Goal: Task Accomplishment & Management: Use online tool/utility

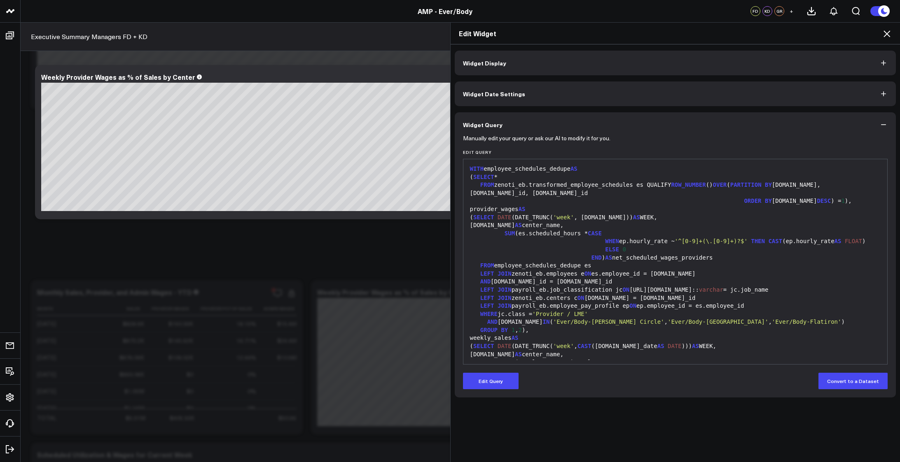
click at [542, 278] on div "AND [DOMAIN_NAME]_id = [DOMAIN_NAME]_id" at bounding box center [675, 282] width 416 height 8
click at [496, 385] on button "Edit Query" at bounding box center [491, 381] width 56 height 16
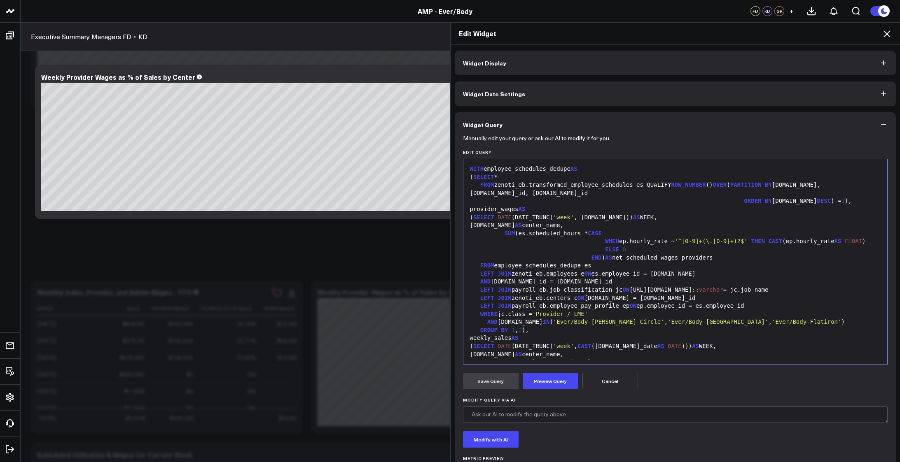
click at [596, 272] on div "LEFT JOIN zenoti_eb.employees e ON es.employee_id = [DOMAIN_NAME]" at bounding box center [675, 274] width 416 height 8
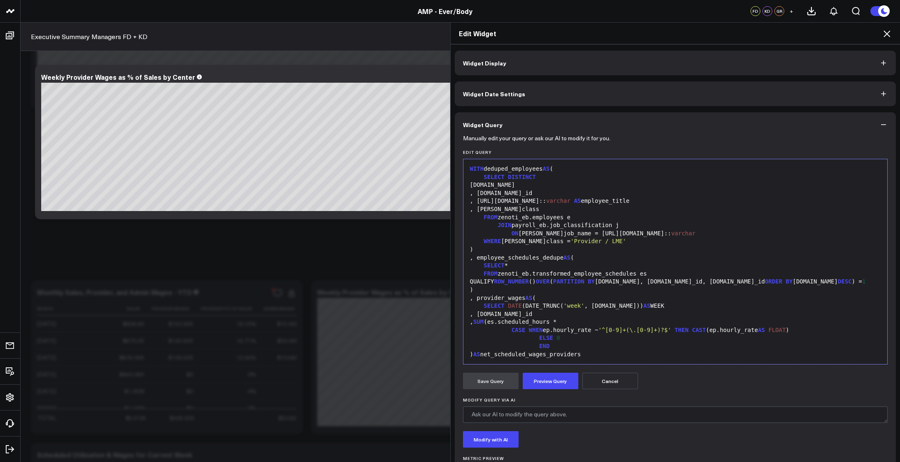
scroll to position [274, 0]
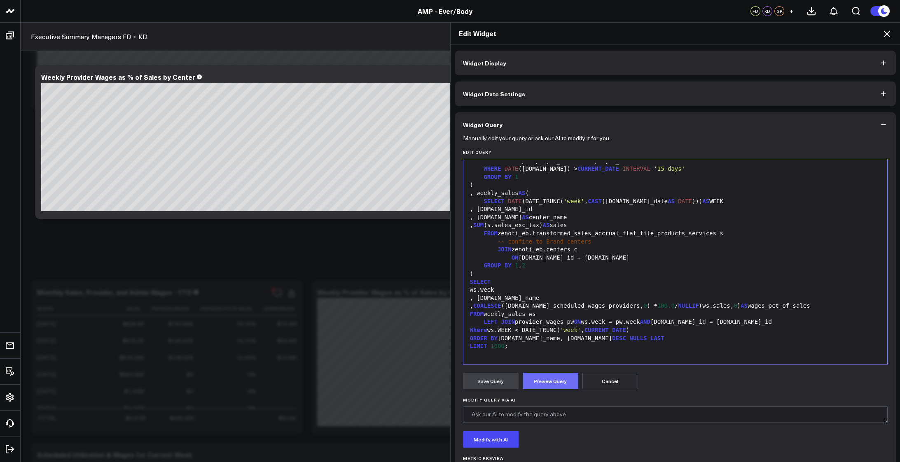
click at [551, 381] on button "Preview Query" at bounding box center [551, 381] width 56 height 16
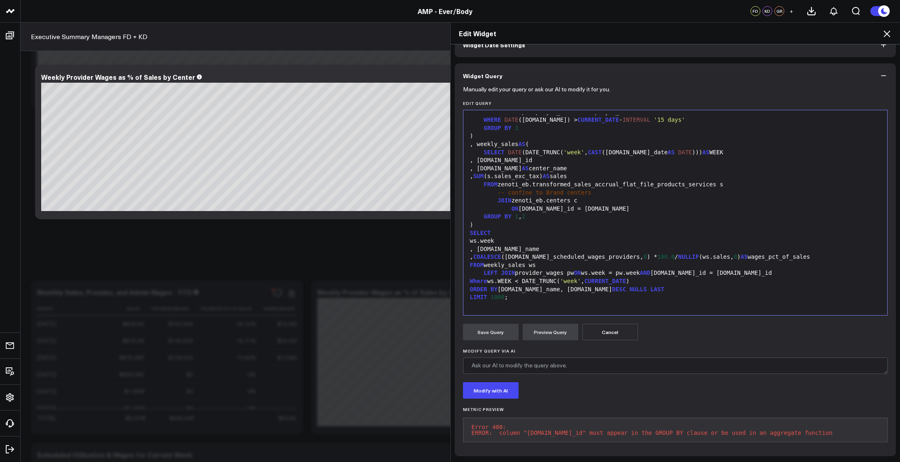
click at [570, 221] on div ")" at bounding box center [675, 225] width 416 height 8
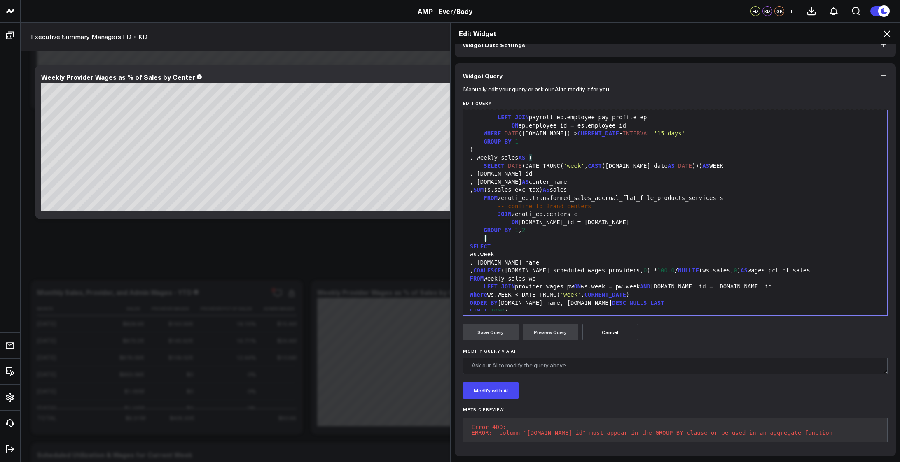
scroll to position [205, 0]
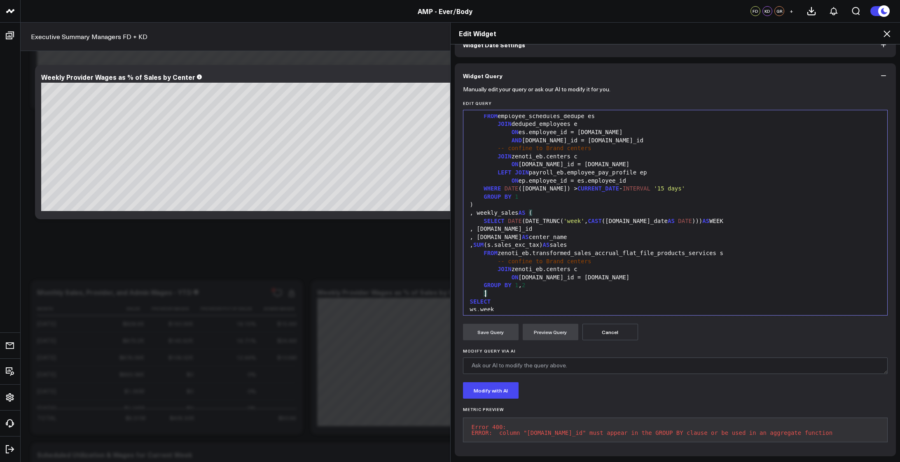
click at [535, 193] on div "GROUP BY 1" at bounding box center [675, 197] width 416 height 8
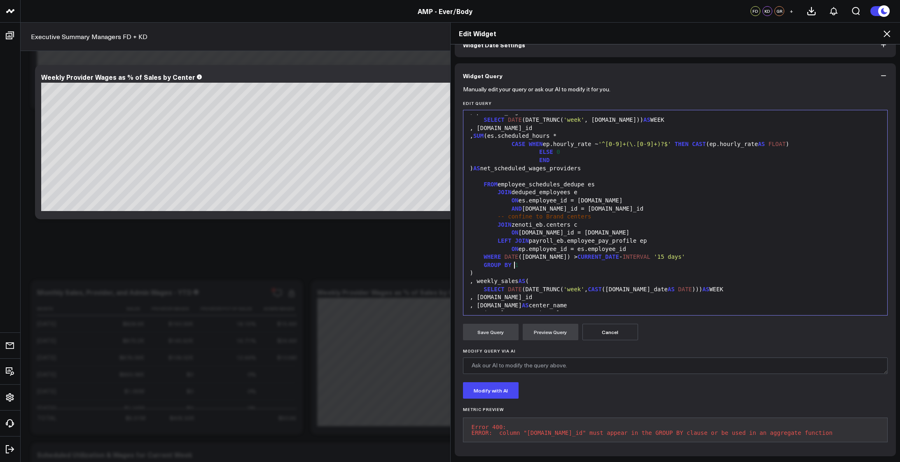
scroll to position [151, 0]
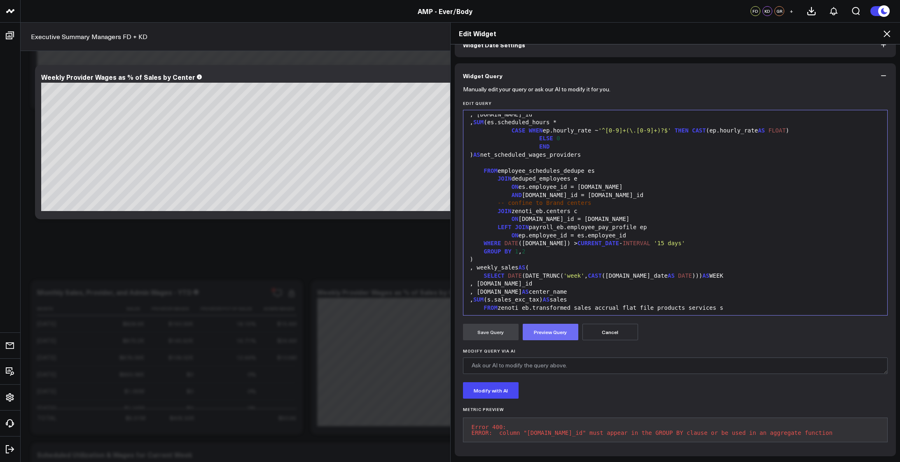
click at [549, 325] on button "Preview Query" at bounding box center [551, 332] width 56 height 16
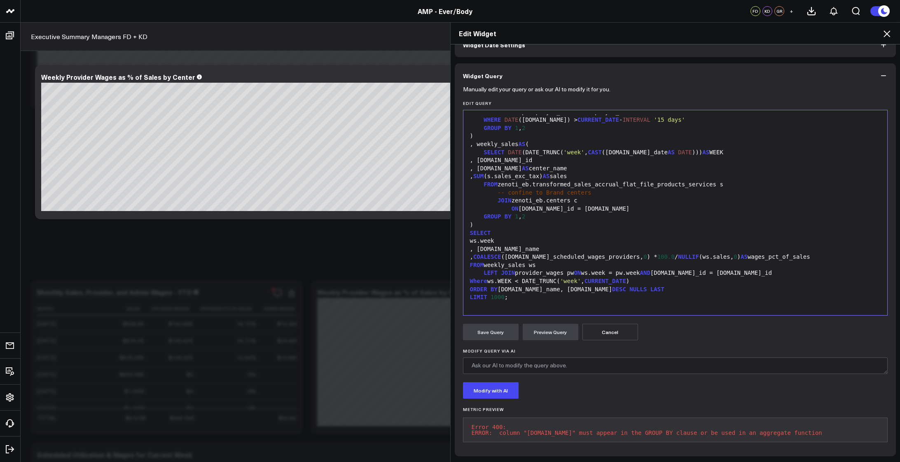
scroll to position [261, 0]
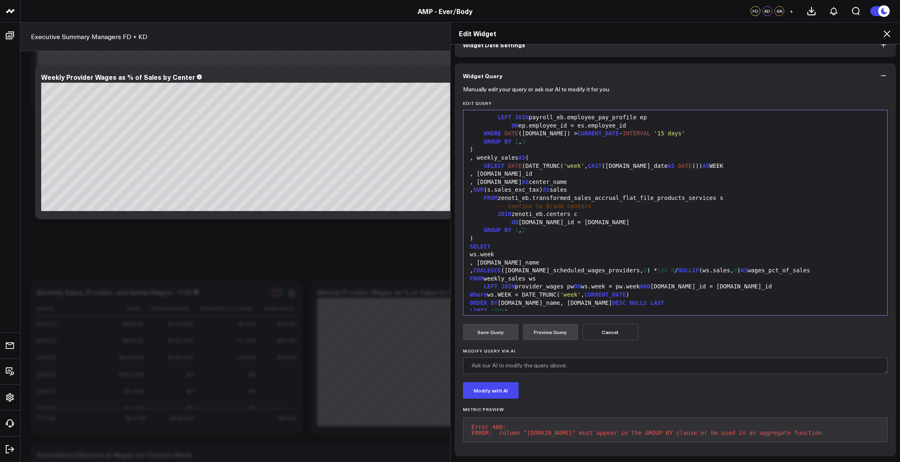
click at [601, 235] on div ")" at bounding box center [675, 239] width 416 height 8
click at [546, 333] on button "Preview Query" at bounding box center [551, 332] width 56 height 16
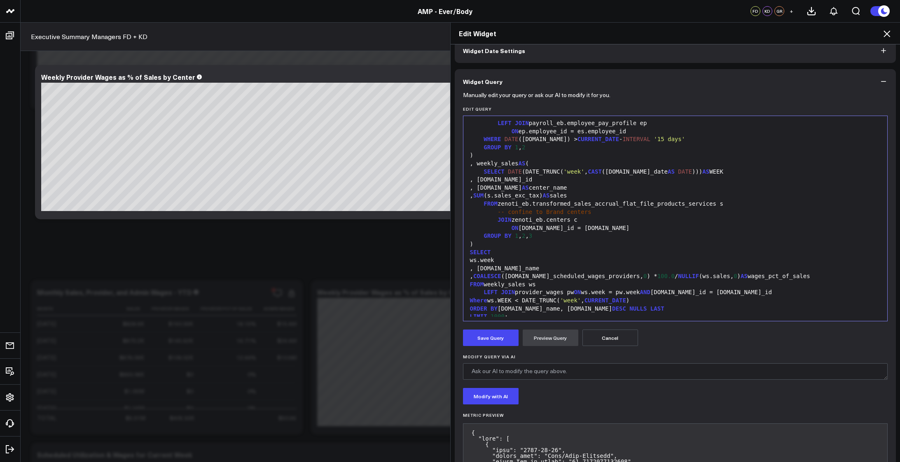
scroll to position [55, 0]
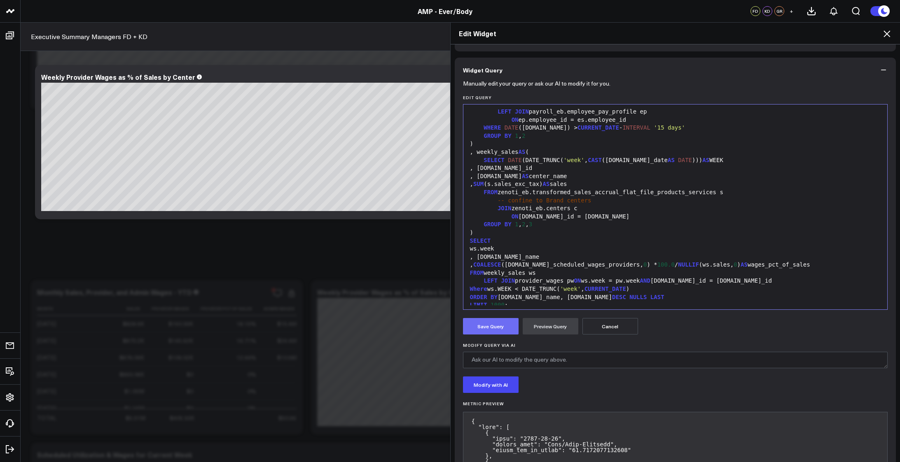
click at [493, 327] on button "Save Query" at bounding box center [491, 326] width 56 height 16
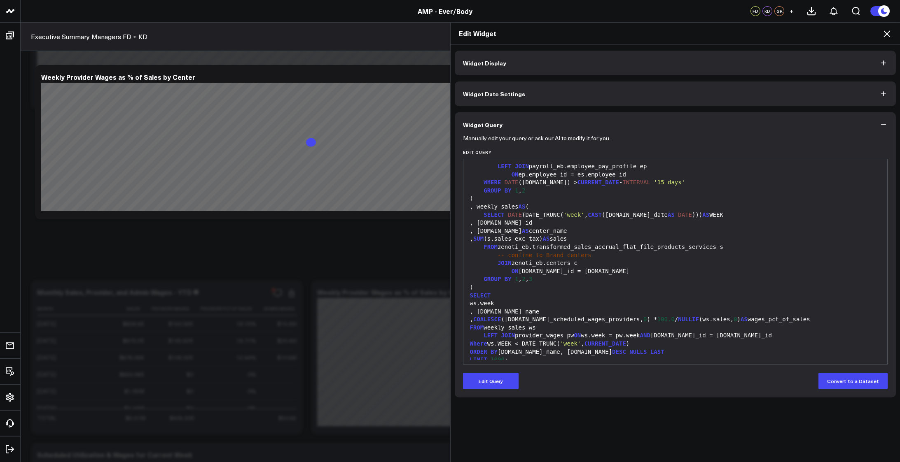
scroll to position [0, 0]
click at [887, 34] on icon at bounding box center [886, 33] width 7 height 7
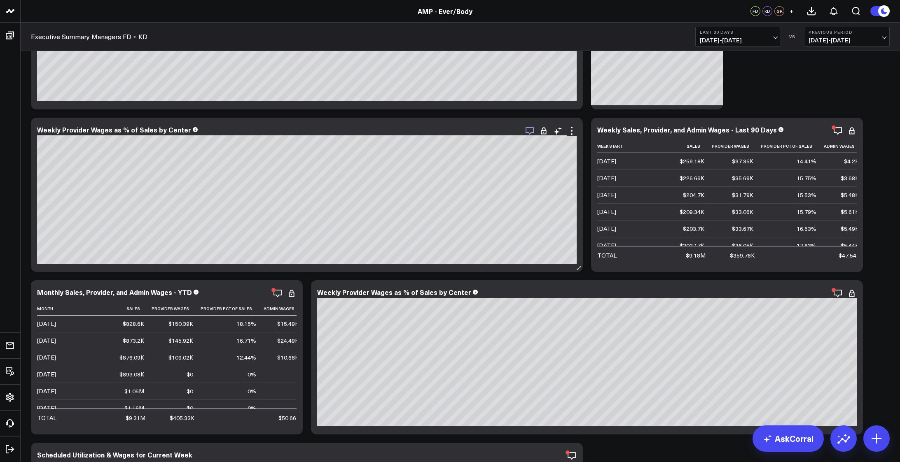
click at [527, 130] on icon "button" at bounding box center [530, 131] width 10 height 10
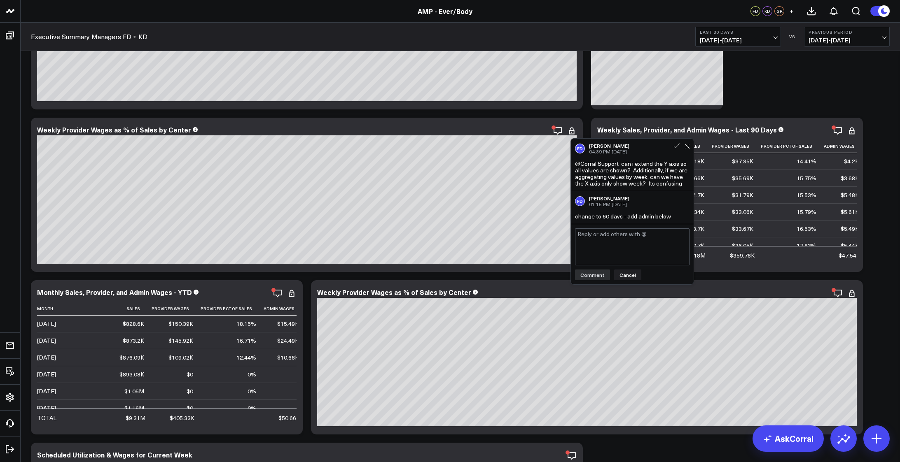
click at [608, 241] on textarea at bounding box center [632, 247] width 114 height 37
type textarea "modified, approved for release after @[PERSON_NAME] comments are addressed by s…"
click at [584, 276] on button "Comment" at bounding box center [592, 275] width 35 height 11
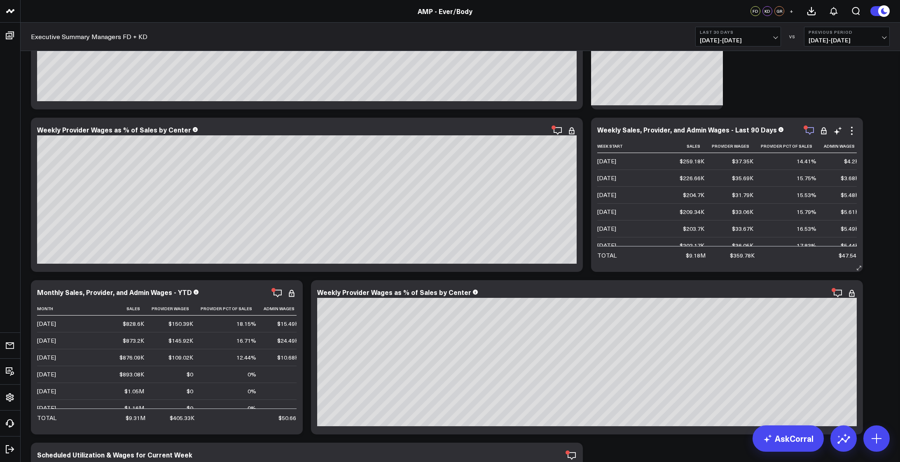
click at [810, 127] on icon "button" at bounding box center [810, 131] width 10 height 10
click at [852, 131] on icon at bounding box center [852, 131] width 2 height 2
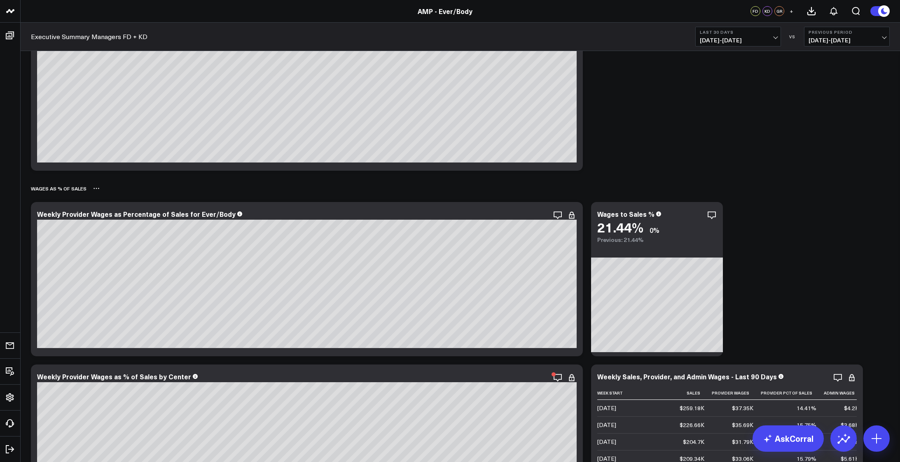
scroll to position [2814, 0]
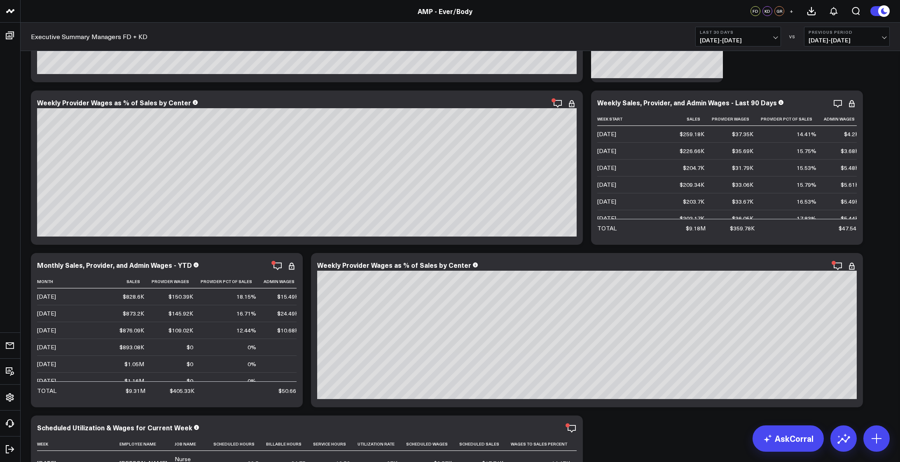
click at [854, 104] on icon at bounding box center [852, 104] width 10 height 10
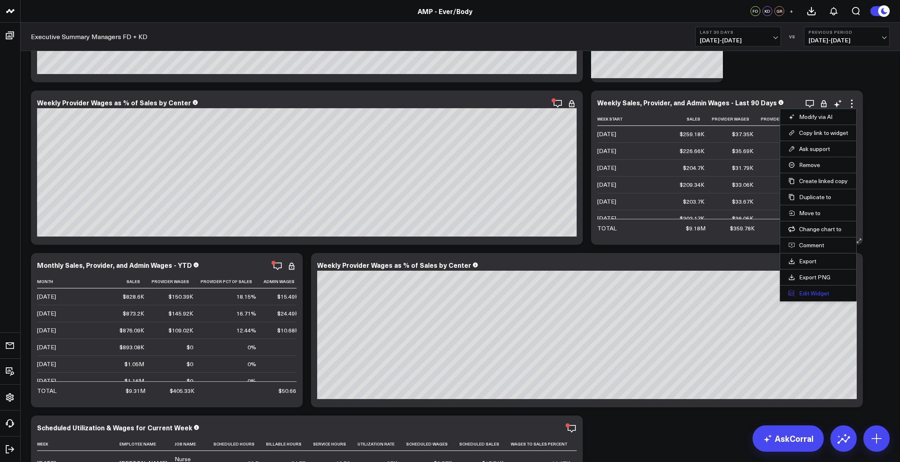
click at [813, 290] on button "Edit Widget" at bounding box center [818, 293] width 60 height 7
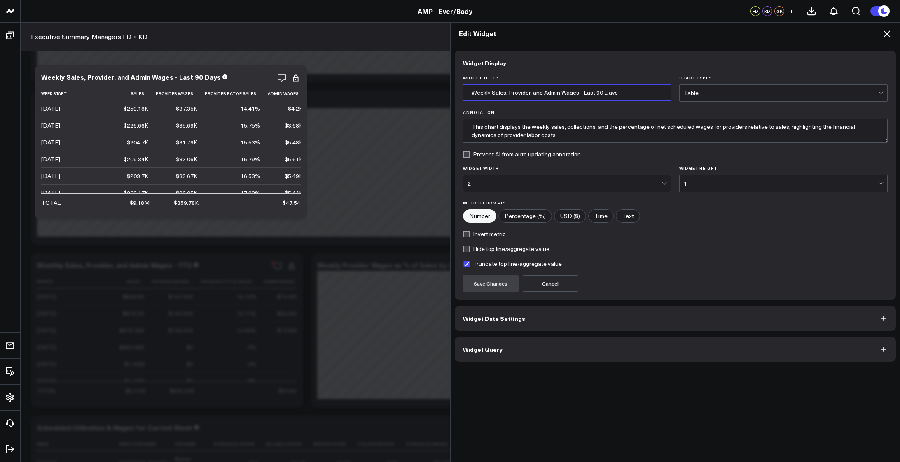
drag, startPoint x: 629, startPoint y: 95, endPoint x: 467, endPoint y: 89, distance: 162.4
click at [467, 89] on input "Weekly Sales, Provider, and Admin Wages - Last 90 Days" at bounding box center [567, 92] width 208 height 16
click at [810, 411] on div "Widget Display Widget Title * Weekly Sales, Provider, and Admin Wages - Last 90…" at bounding box center [676, 253] width 450 height 418
click at [280, 78] on div "Edit Widget Widget Display Widget Title * Weekly Sales, Provider, and Admin Wag…" at bounding box center [450, 242] width 900 height 440
click at [887, 37] on icon at bounding box center [887, 34] width 10 height 10
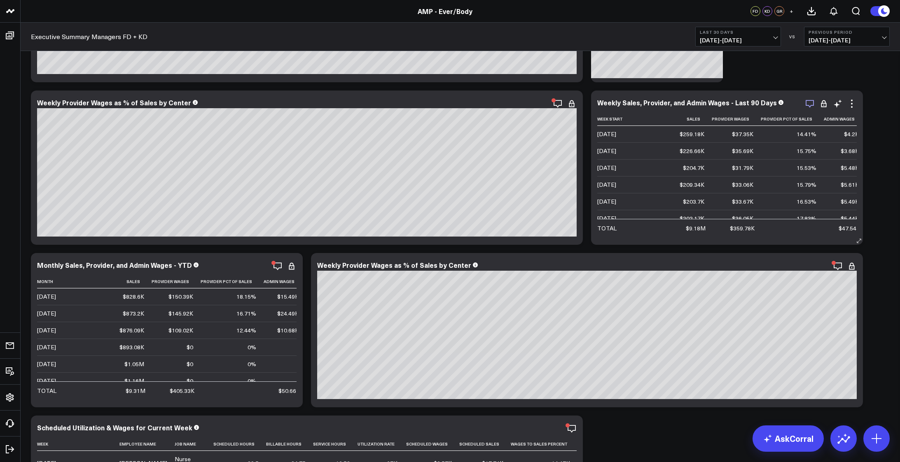
click at [806, 105] on icon "button" at bounding box center [810, 104] width 8 height 8
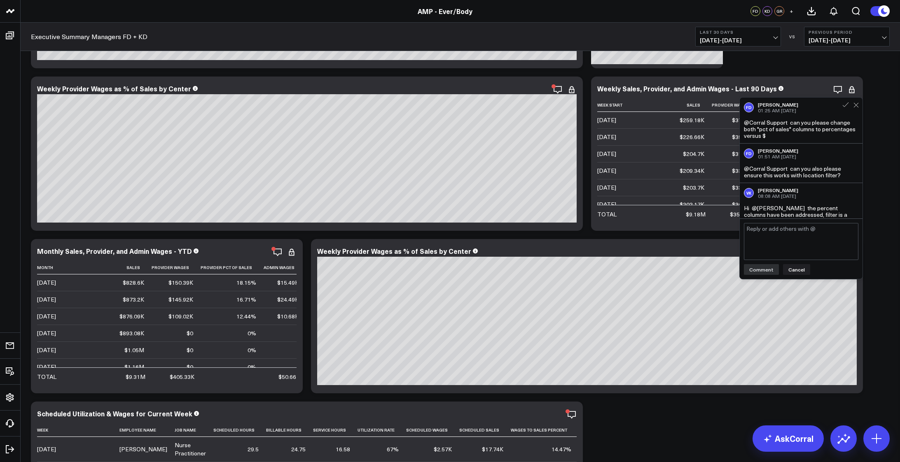
scroll to position [2814, 0]
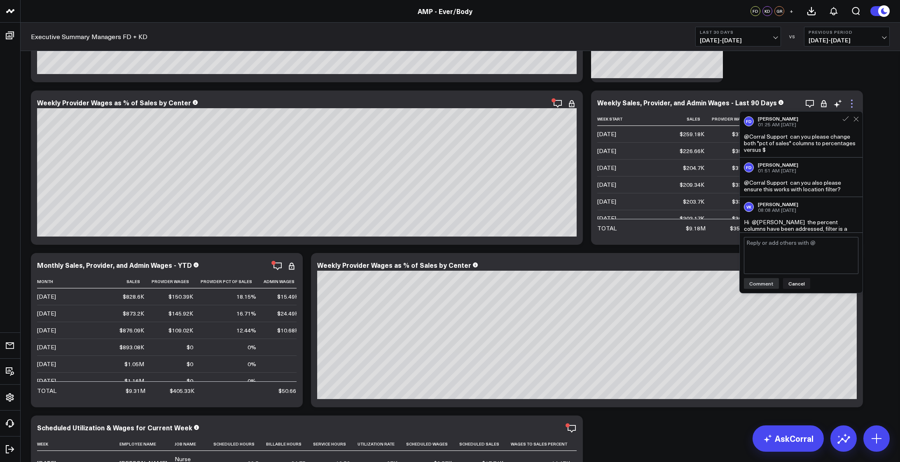
click at [850, 104] on icon at bounding box center [852, 104] width 10 height 10
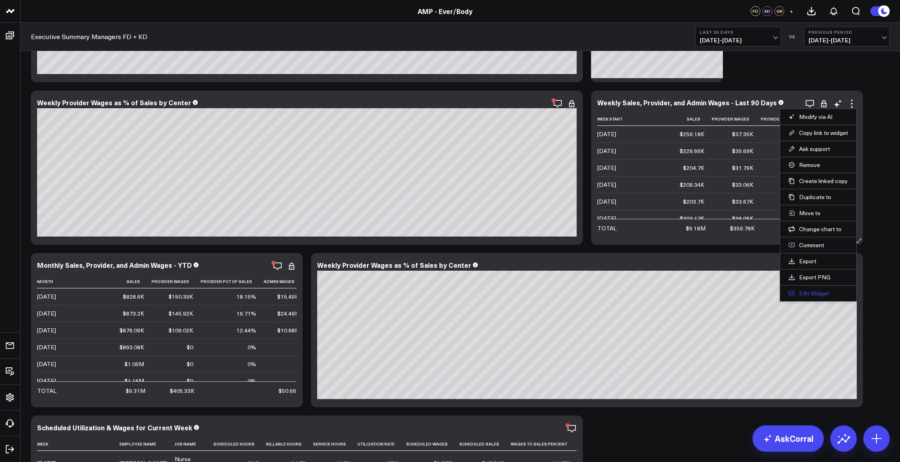
click at [822, 291] on button "Edit Widget" at bounding box center [818, 293] width 60 height 7
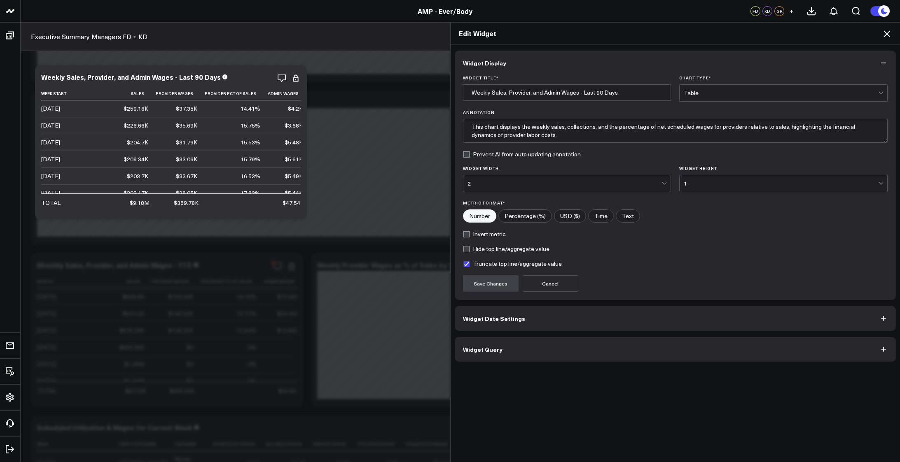
click at [572, 340] on button "Widget Query" at bounding box center [675, 349] width 441 height 25
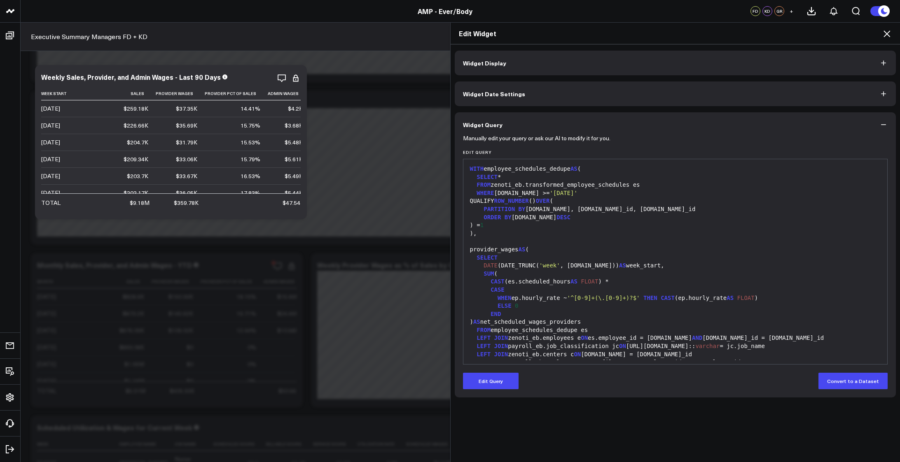
click at [711, 242] on div at bounding box center [675, 242] width 416 height 8
click at [483, 384] on button "Edit Query" at bounding box center [491, 381] width 56 height 16
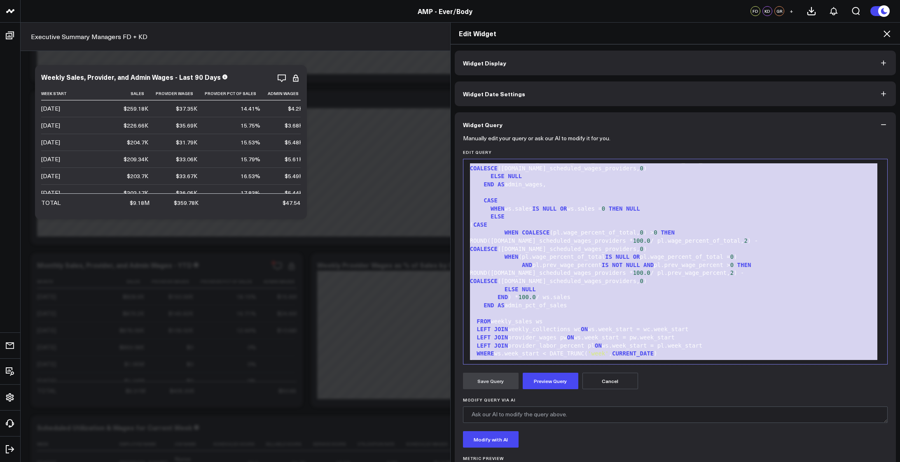
scroll to position [969, 0]
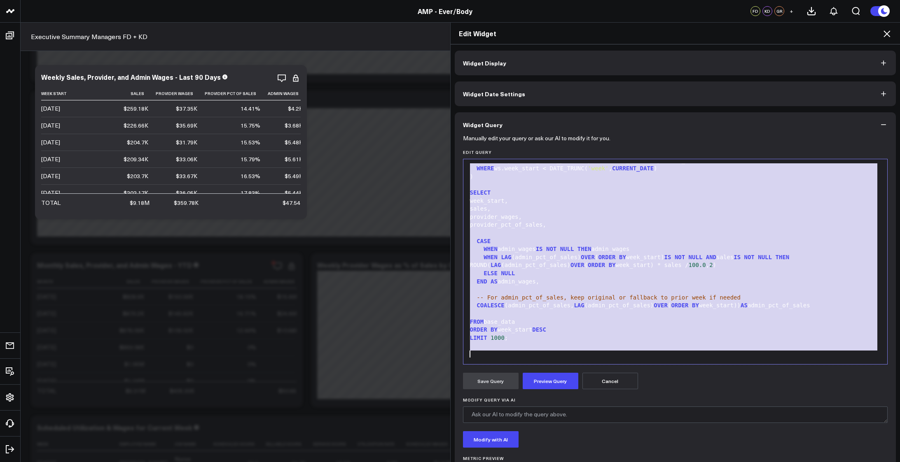
drag, startPoint x: 466, startPoint y: 170, endPoint x: 535, endPoint y: 449, distance: 287.6
click at [535, 449] on form "Manually edit your query or ask our AI to modify it for you. Edit Query 999 84 …" at bounding box center [675, 314] width 425 height 355
copy div "WITH employee_schedules_dedupe AS ( CASE WHEN ws.sales IS NULL OR ws.sales = 0 …"
click at [881, 63] on icon "button" at bounding box center [883, 63] width 8 height 8
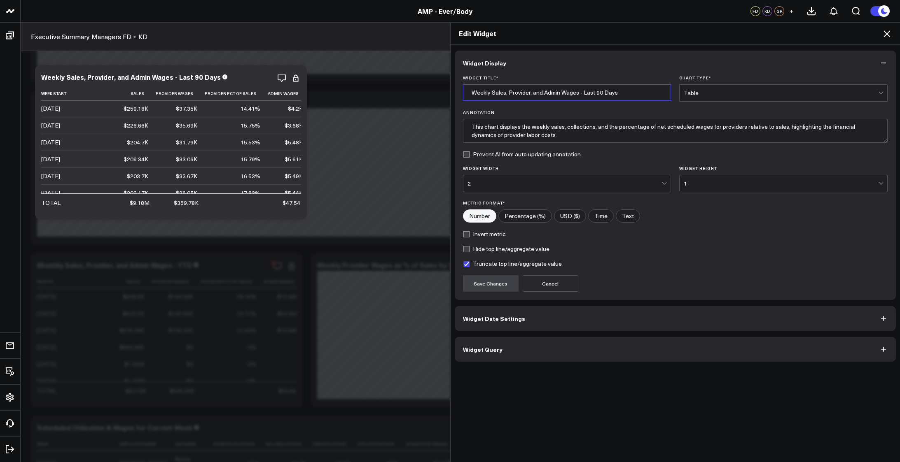
drag, startPoint x: 627, startPoint y: 89, endPoint x: 442, endPoint y: 96, distance: 184.6
click at [442, 96] on div "Edit Widget Widget Display Widget Title * Weekly Sales, Provider, and Admin Wag…" at bounding box center [450, 242] width 900 height 440
click at [665, 361] on button "Widget Query" at bounding box center [675, 349] width 441 height 25
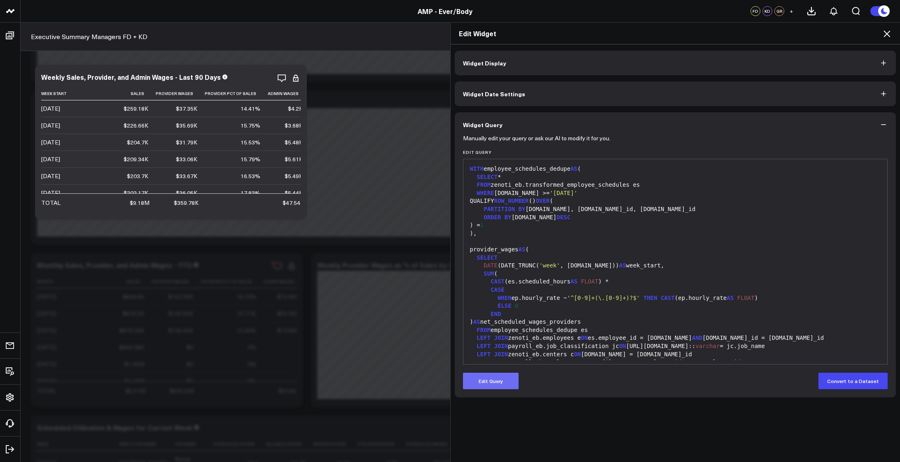
click at [487, 377] on button "Edit Query" at bounding box center [491, 381] width 56 height 16
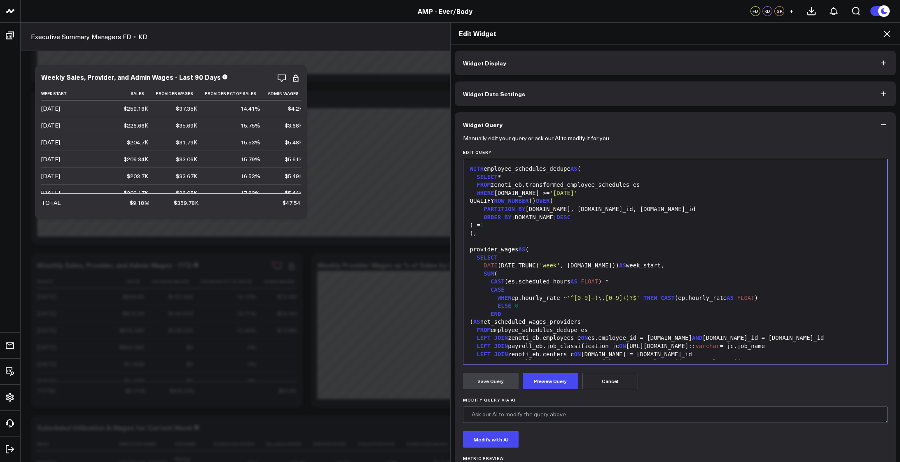
click at [891, 33] on icon at bounding box center [887, 34] width 10 height 10
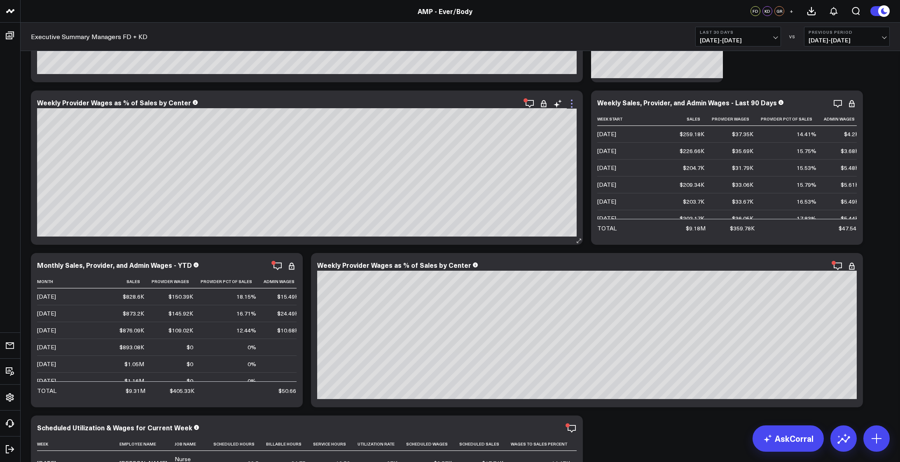
click at [572, 103] on icon at bounding box center [572, 104] width 10 height 10
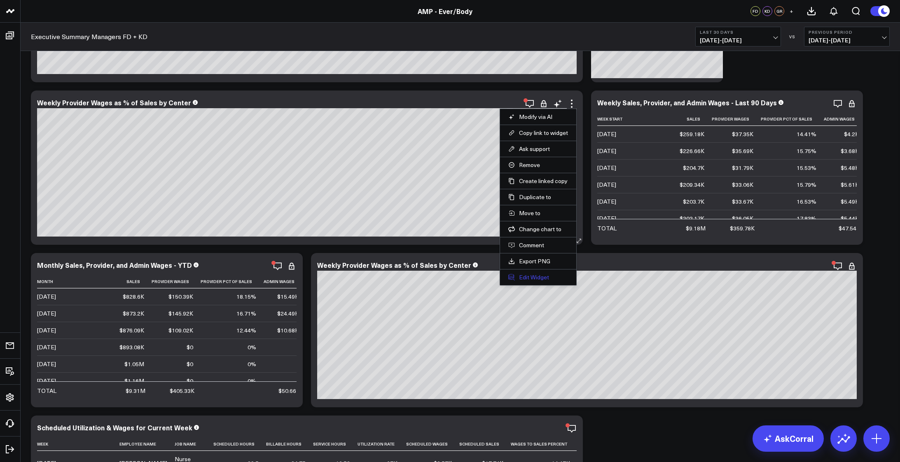
click at [539, 278] on button "Edit Widget" at bounding box center [538, 277] width 60 height 7
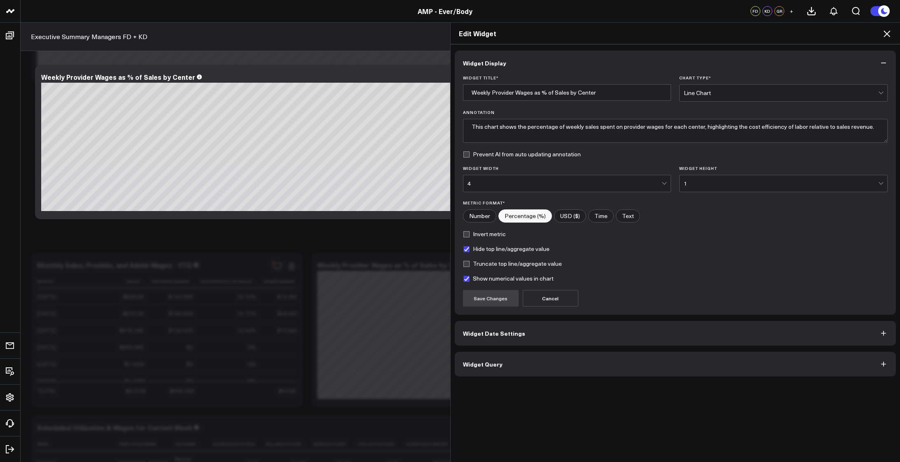
click at [544, 361] on button "Widget Query" at bounding box center [675, 364] width 441 height 25
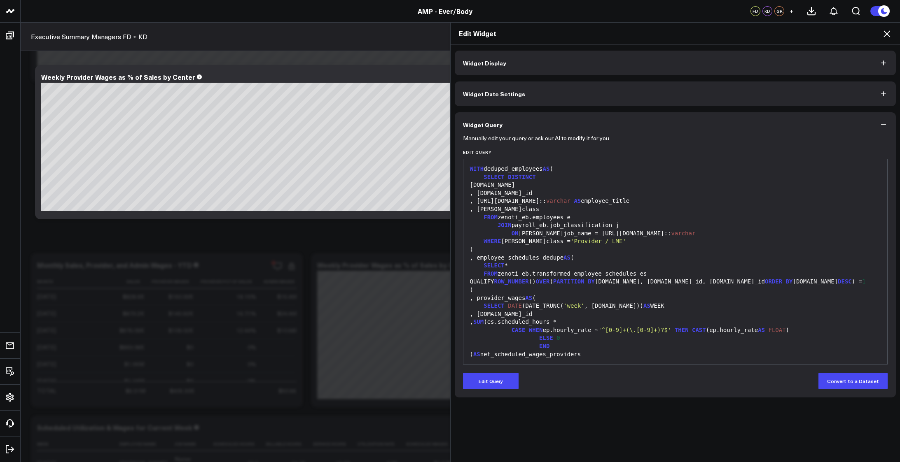
click at [601, 268] on div "SELECT *" at bounding box center [675, 266] width 416 height 8
click at [495, 384] on button "Edit Query" at bounding box center [491, 381] width 56 height 16
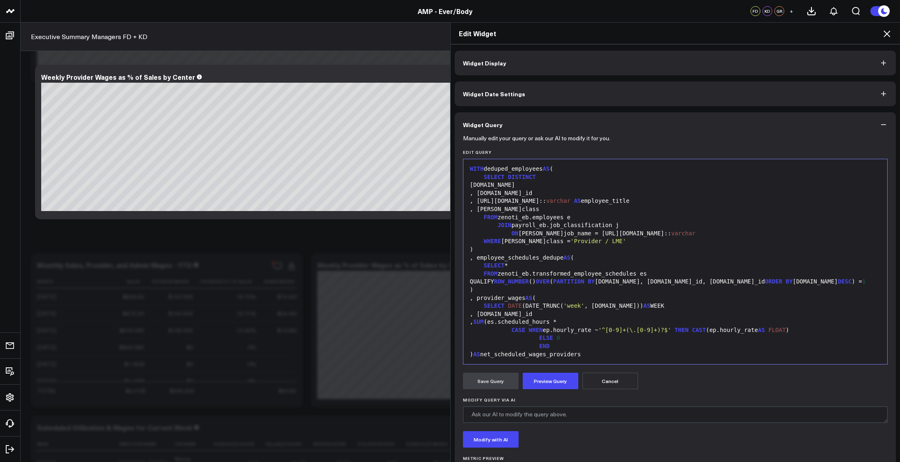
click at [629, 219] on div "FROM zenoti_eb.employees e" at bounding box center [675, 218] width 416 height 8
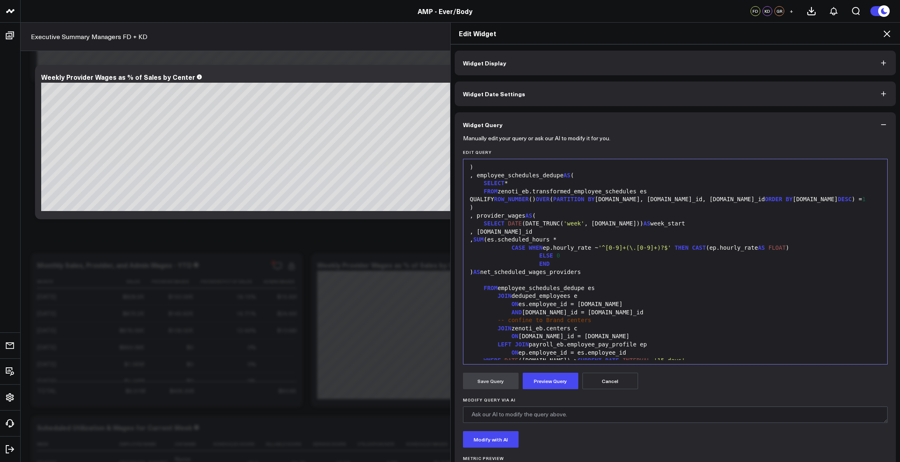
scroll to position [274, 0]
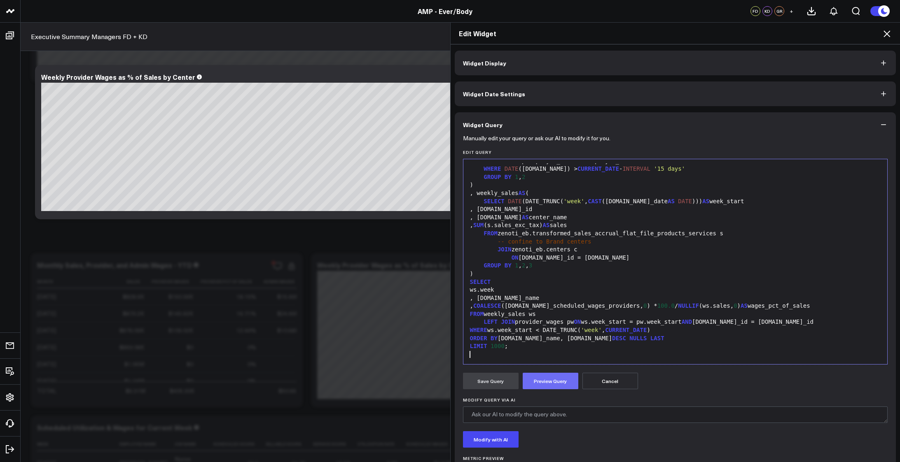
click at [549, 376] on button "Preview Query" at bounding box center [551, 381] width 56 height 16
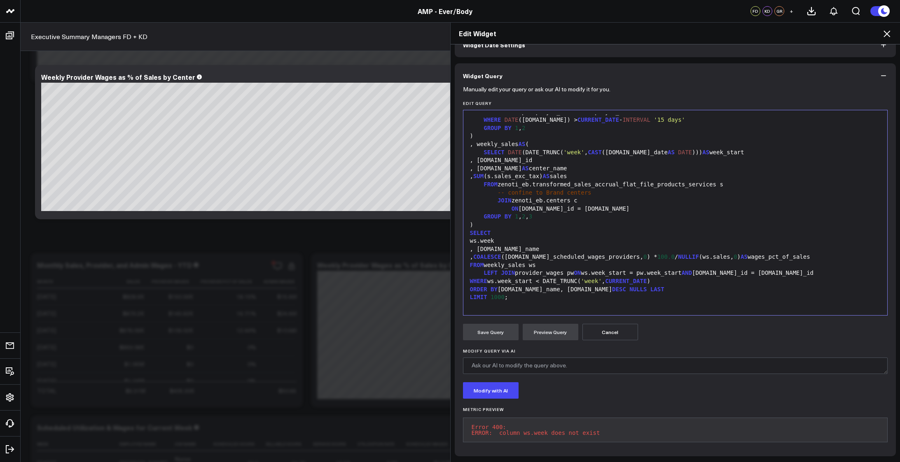
click at [557, 286] on div "ORDER BY [DOMAIN_NAME]_name, [DOMAIN_NAME] DESC NULLS LAST" at bounding box center [675, 290] width 416 height 8
click at [593, 294] on div "LIMIT 1000 ;" at bounding box center [675, 298] width 416 height 8
click at [509, 278] on div "WHERE ws.week_start < DATE_TRUNC( 'week' , CURRENT_DATE )" at bounding box center [675, 282] width 416 height 8
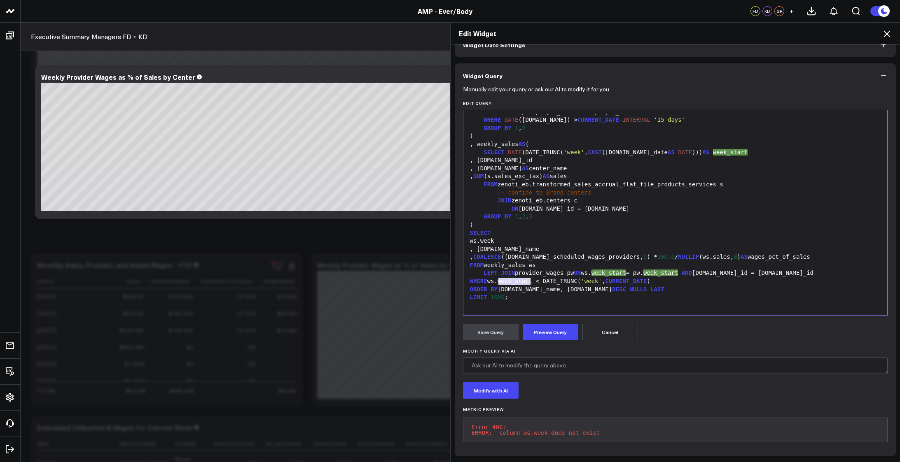
click at [509, 278] on div "WHERE ws.week_start < DATE_TRUNC( 'week' , CURRENT_DATE )" at bounding box center [675, 282] width 416 height 8
copy div "week_start"
click at [560, 286] on div "ORDER BY [DOMAIN_NAME]_name, [DOMAIN_NAME] DESC NULLS LAST" at bounding box center [675, 290] width 416 height 8
click at [665, 286] on div "ORDER BY [DOMAIN_NAME]_name, [DOMAIN_NAME]_start DESC NULLS LAST" at bounding box center [675, 290] width 416 height 8
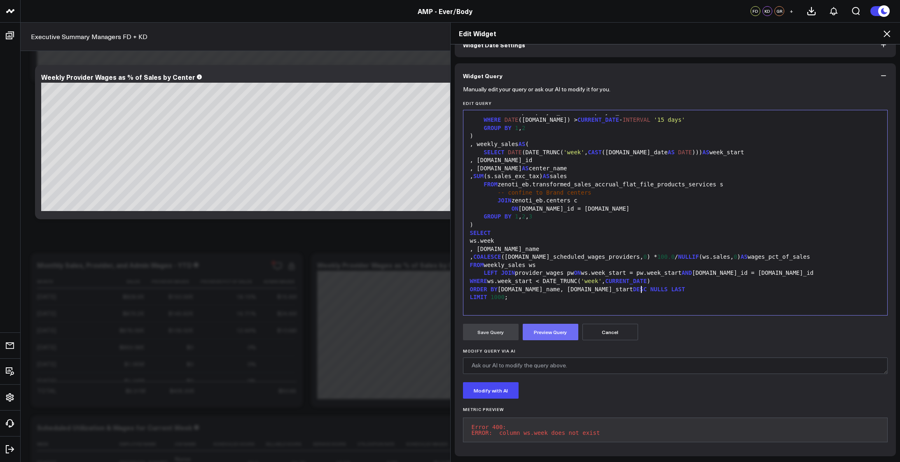
click at [549, 327] on button "Preview Query" at bounding box center [551, 332] width 56 height 16
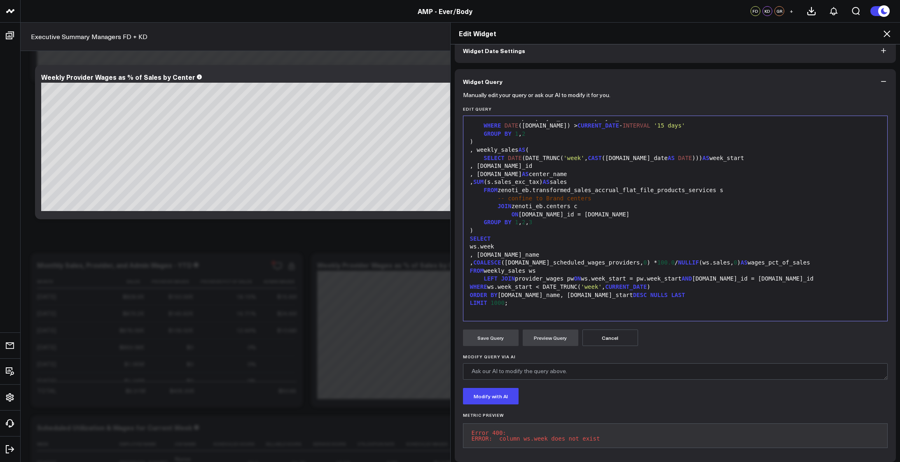
scroll to position [55, 0]
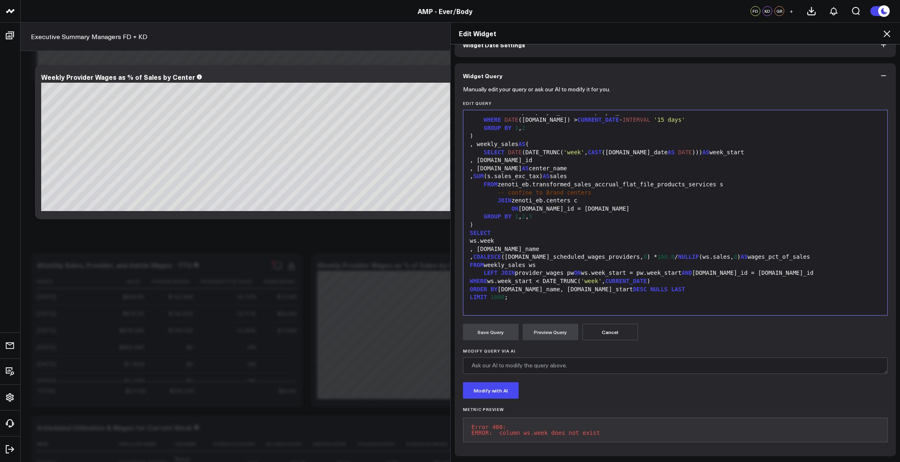
click at [491, 237] on div "ws.week" at bounding box center [675, 241] width 416 height 8
paste div
click at [551, 336] on form "Manually edit your query or ask our AI to modify it for you. Edit Query 99 1 2 …" at bounding box center [675, 268] width 425 height 360
click at [551, 332] on button "Preview Query" at bounding box center [551, 332] width 56 height 16
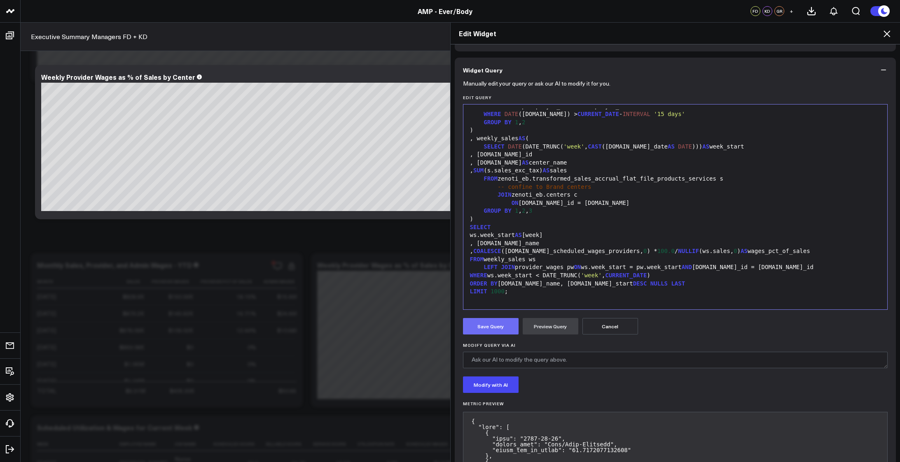
click at [483, 330] on button "Save Query" at bounding box center [491, 326] width 56 height 16
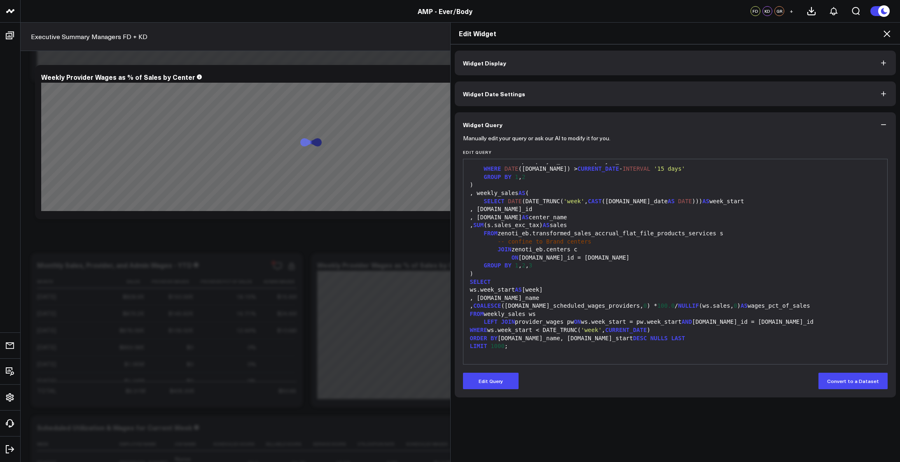
scroll to position [0, 0]
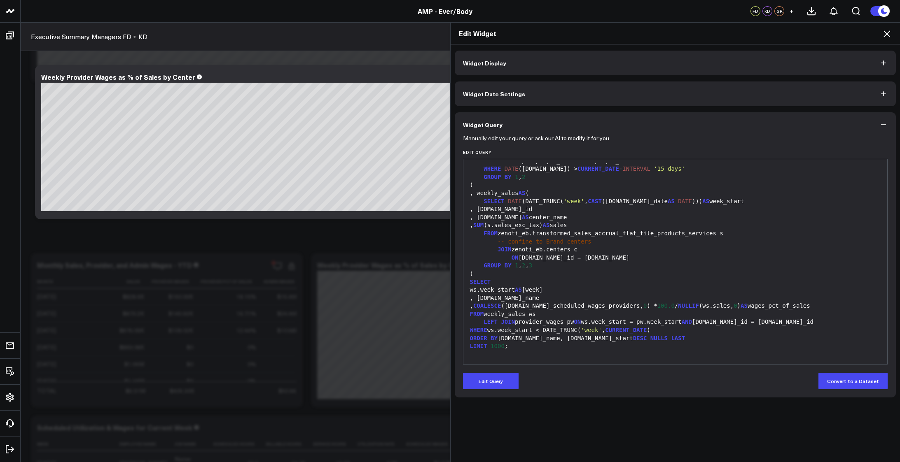
click at [891, 33] on icon at bounding box center [887, 34] width 10 height 10
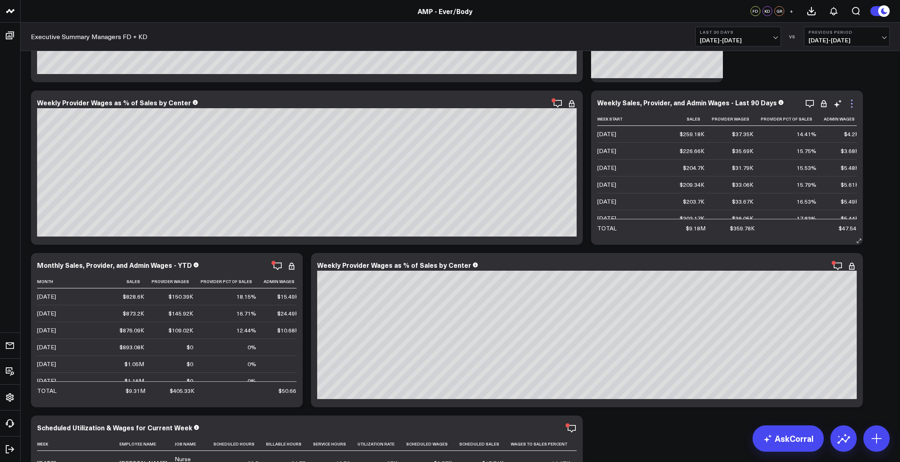
click at [854, 101] on icon at bounding box center [852, 104] width 10 height 10
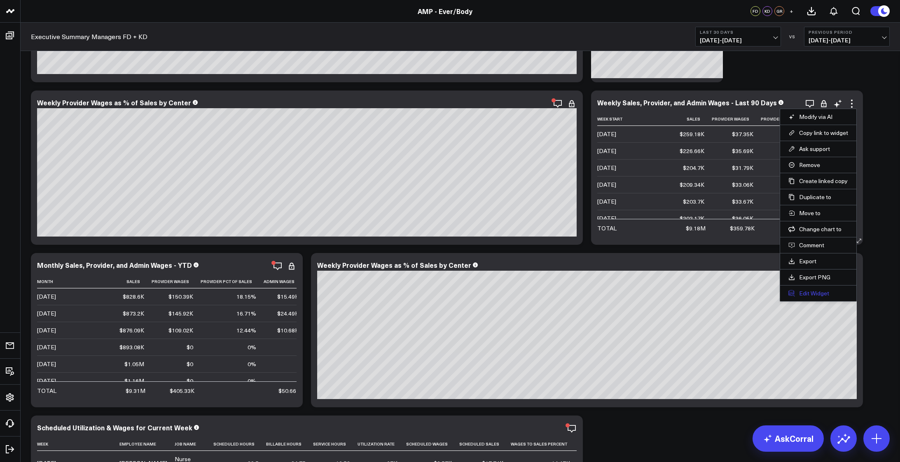
click at [806, 295] on button "Edit Widget" at bounding box center [818, 293] width 60 height 7
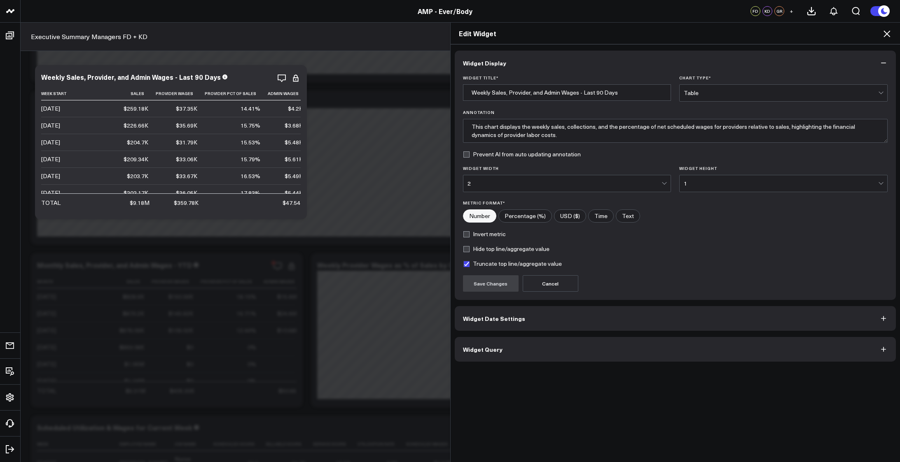
click at [615, 345] on button "Widget Query" at bounding box center [675, 349] width 441 height 25
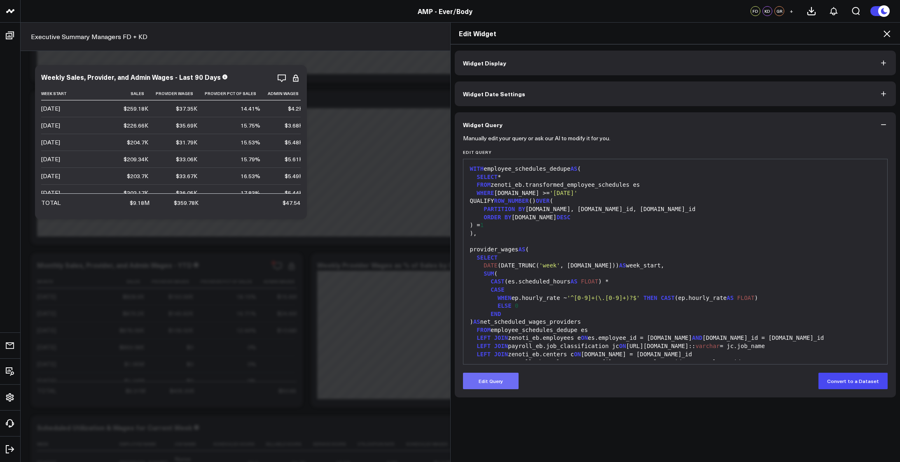
click at [490, 385] on button "Edit Query" at bounding box center [491, 381] width 56 height 16
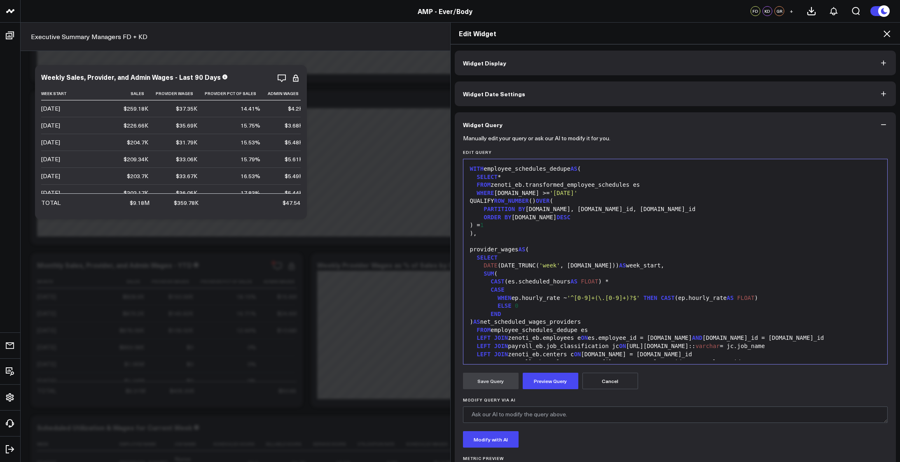
click at [502, 97] on span "Widget Date Settings" at bounding box center [494, 94] width 62 height 7
click at [575, 99] on button "Widget Date Settings" at bounding box center [675, 94] width 441 height 25
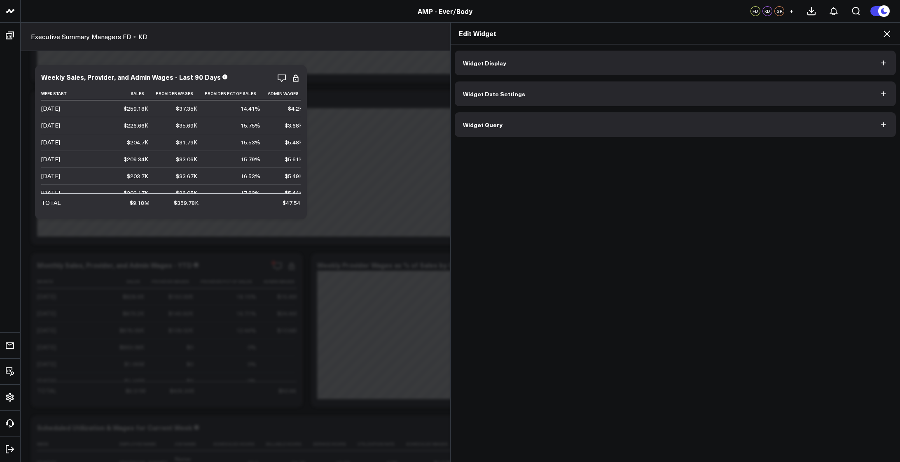
click at [604, 379] on div "Widget Display Widget Date Settings Widget Query" at bounding box center [676, 253] width 450 height 418
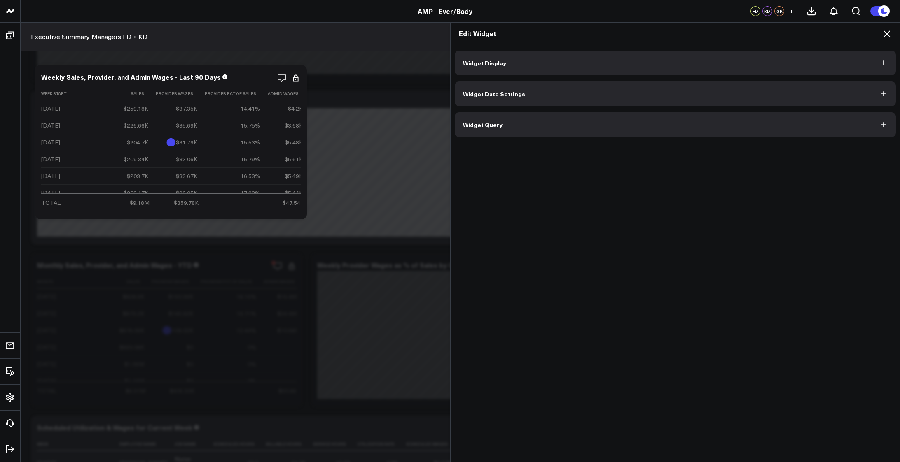
click at [527, 96] on button "Widget Date Settings" at bounding box center [675, 94] width 441 height 25
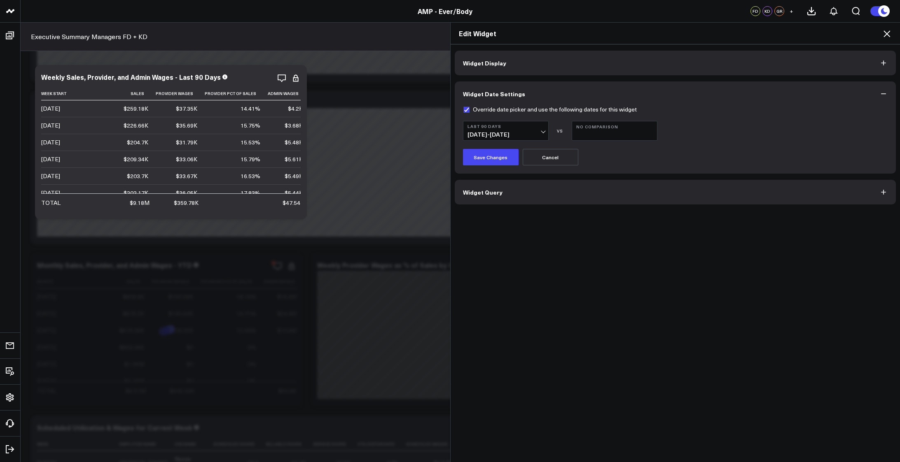
click at [516, 198] on button "Widget Query" at bounding box center [675, 192] width 441 height 25
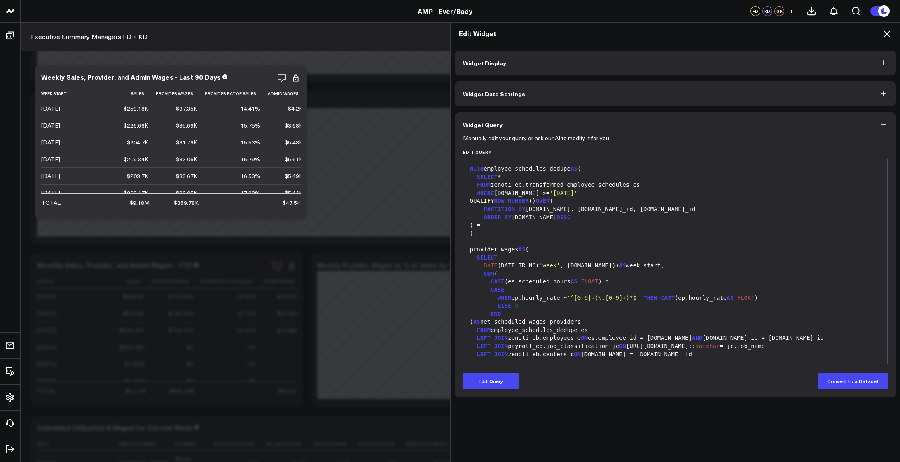
click at [890, 35] on icon at bounding box center [887, 34] width 10 height 10
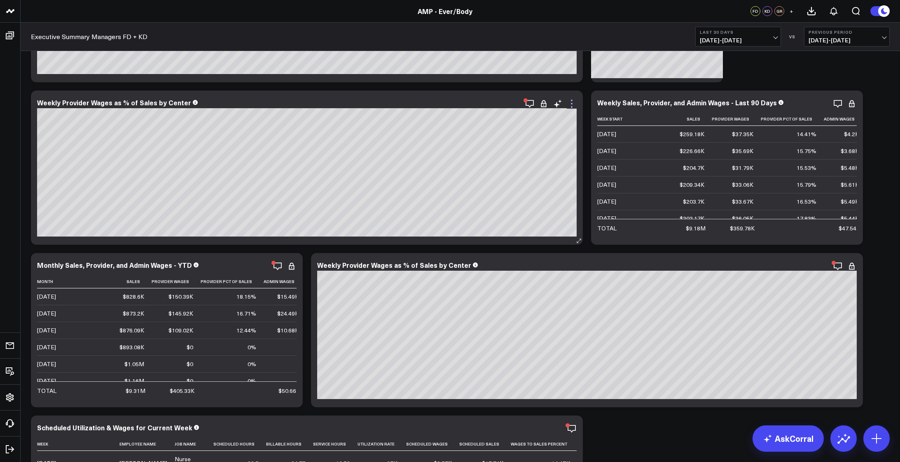
click at [573, 101] on icon at bounding box center [572, 104] width 10 height 10
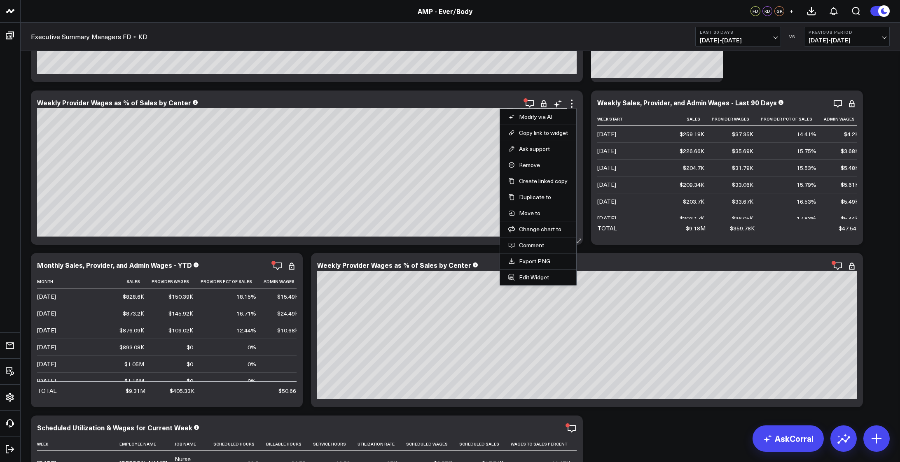
click at [528, 281] on li "Edit Widget" at bounding box center [538, 277] width 76 height 16
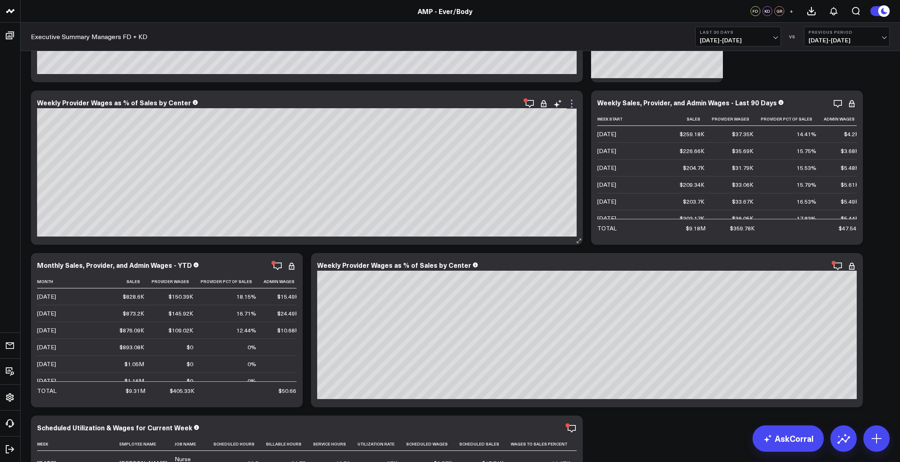
click at [573, 105] on icon at bounding box center [572, 104] width 10 height 10
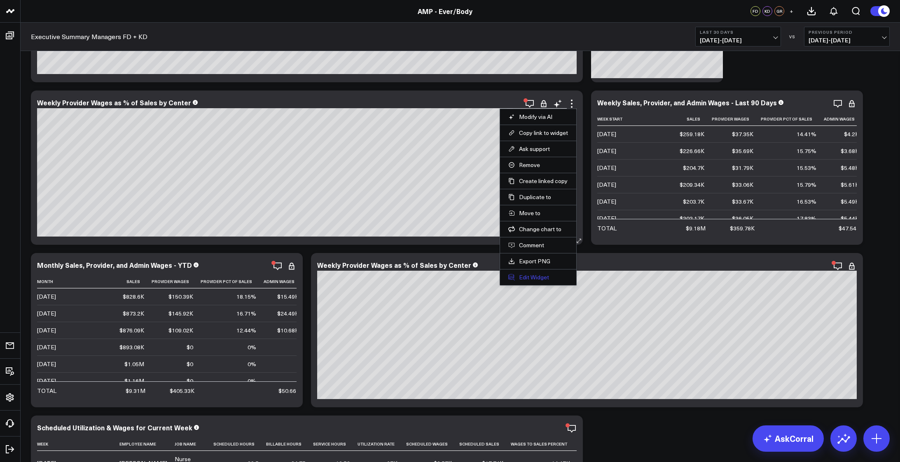
click at [533, 278] on button "Edit Widget" at bounding box center [538, 277] width 60 height 7
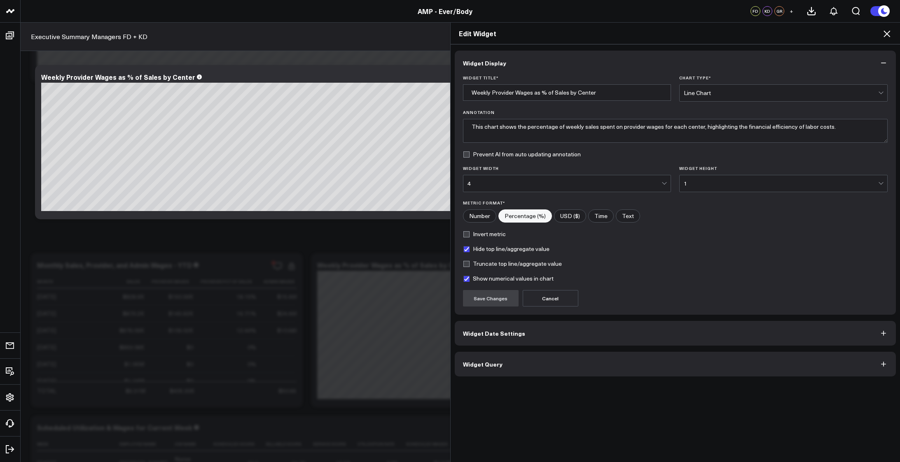
click at [618, 355] on button "Widget Query" at bounding box center [675, 364] width 441 height 25
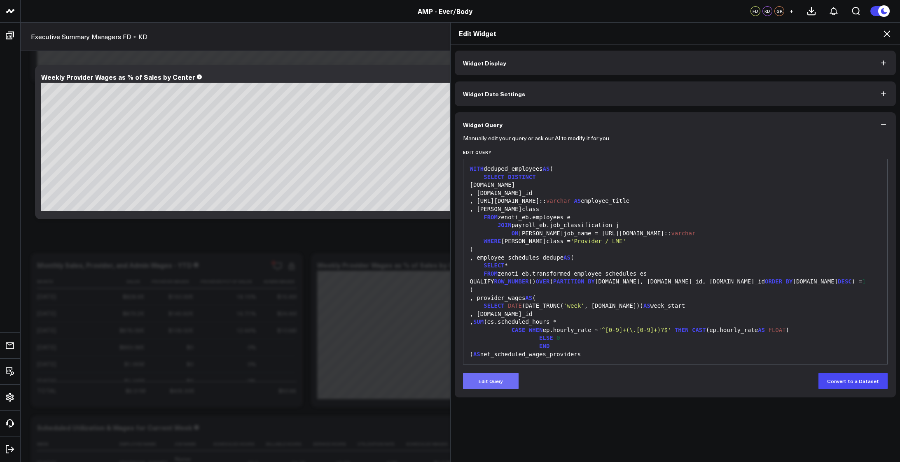
click at [482, 385] on button "Edit Query" at bounding box center [491, 381] width 56 height 16
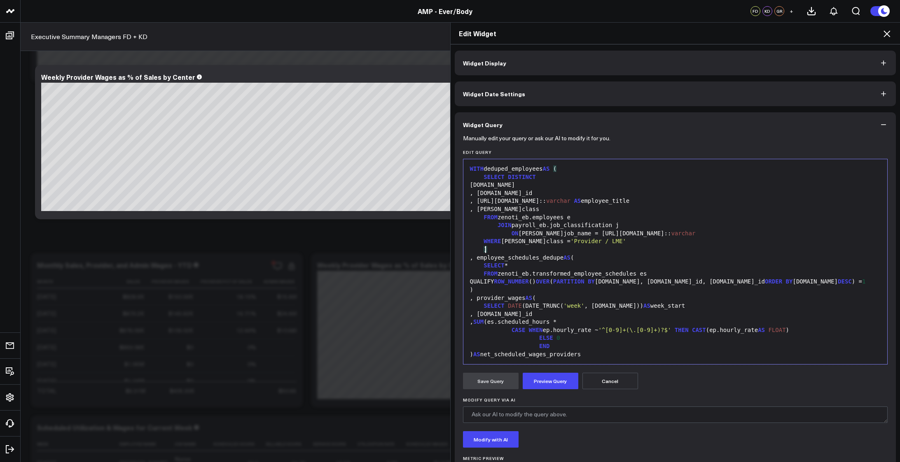
click at [641, 249] on div ")" at bounding box center [675, 250] width 416 height 8
click at [653, 302] on div "SELECT DATE (DATE_TRUNC( 'week' , [DOMAIN_NAME])) AS week_start" at bounding box center [675, 306] width 416 height 8
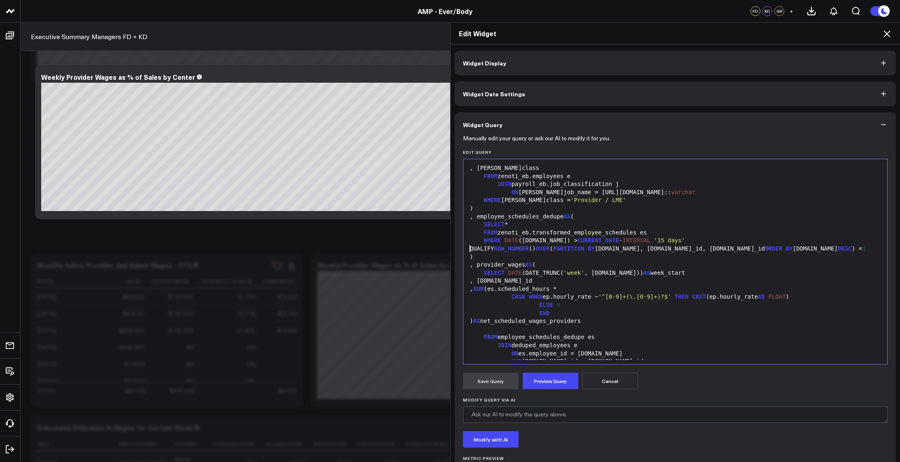
scroll to position [137, 0]
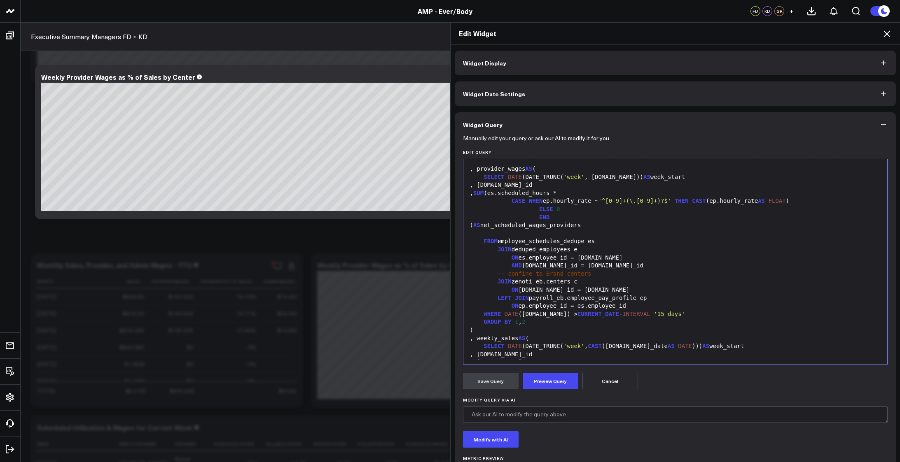
click at [675, 316] on div "WHERE DATE ([DOMAIN_NAME]) > CURRENT_DATE - INTERVAL '15 days'" at bounding box center [675, 315] width 416 height 8
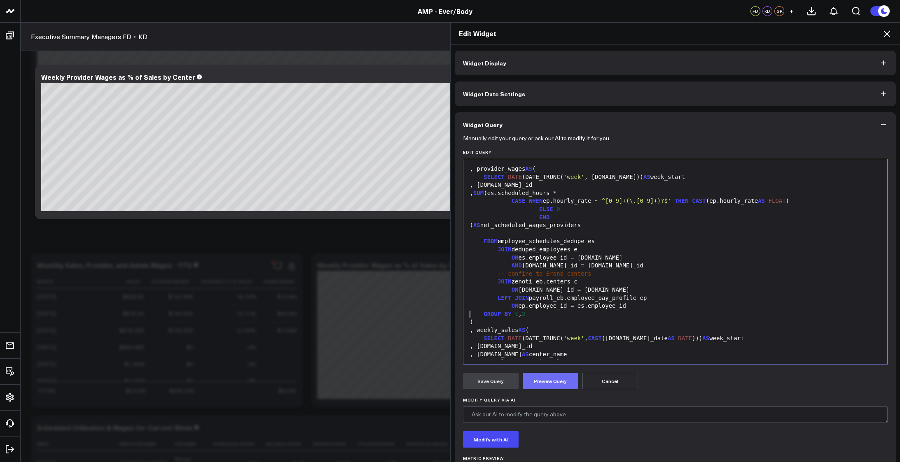
click at [539, 386] on button "Preview Query" at bounding box center [551, 381] width 56 height 16
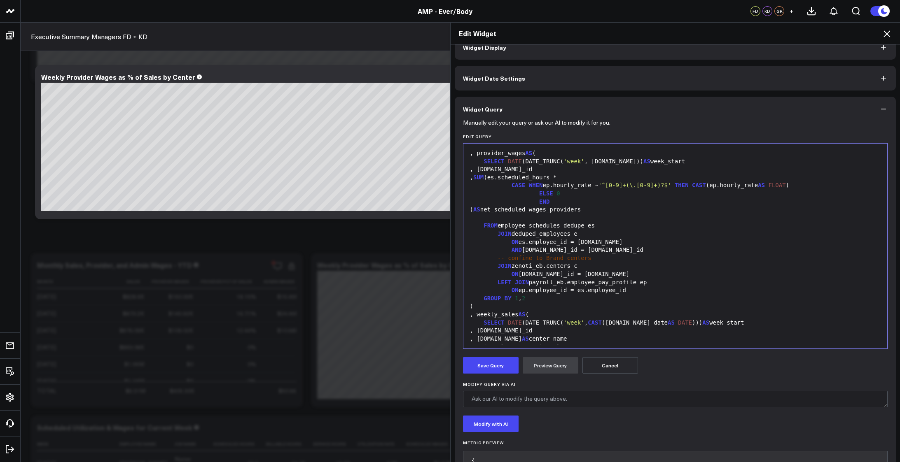
scroll to position [0, 0]
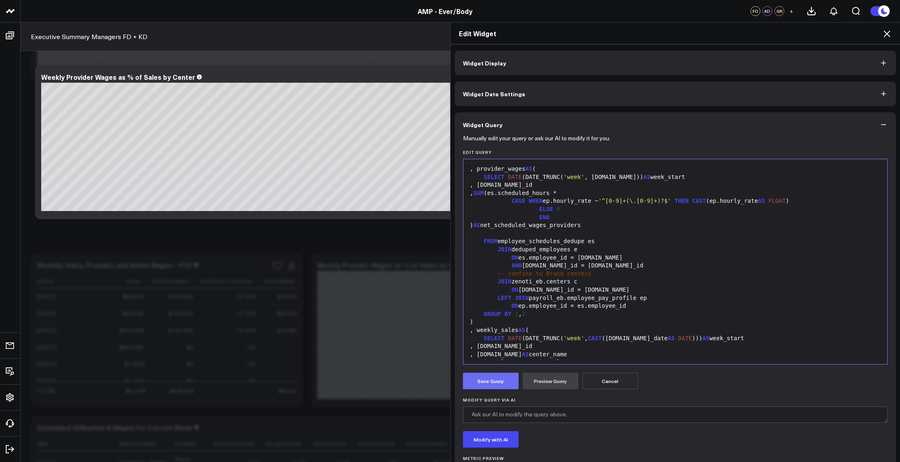
click at [463, 387] on button "Save Query" at bounding box center [491, 381] width 56 height 16
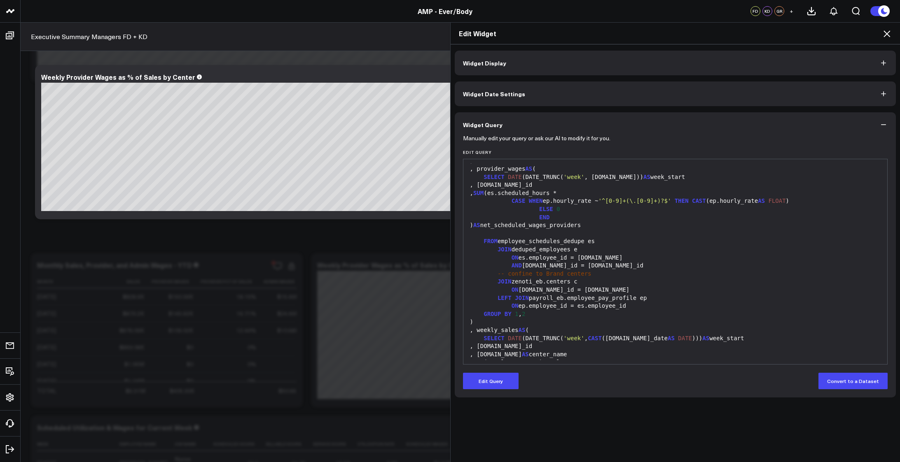
click at [886, 33] on icon at bounding box center [886, 33] width 7 height 7
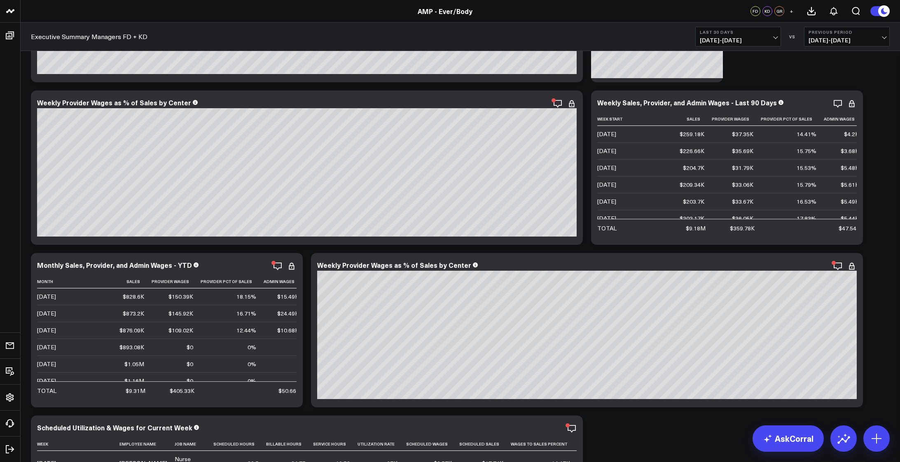
click at [0, 0] on icon at bounding box center [0, 0] width 0 height 0
click at [852, 105] on icon at bounding box center [852, 104] width 10 height 10
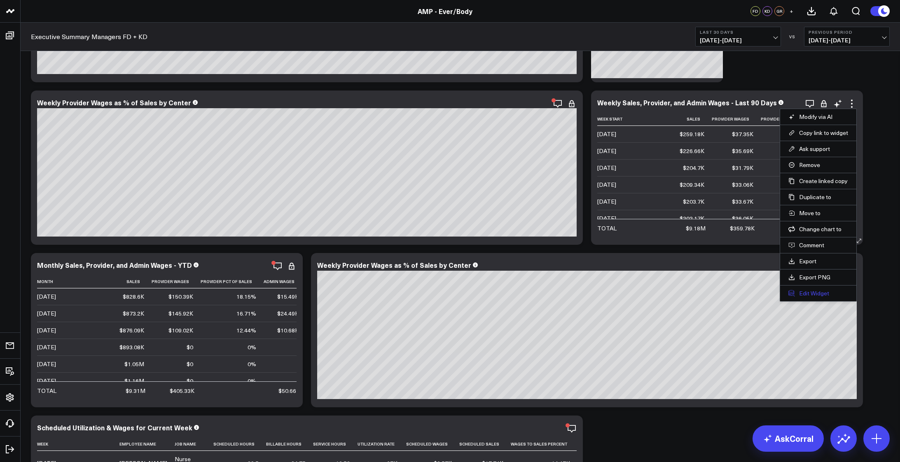
click at [806, 292] on button "Edit Widget" at bounding box center [818, 293] width 60 height 7
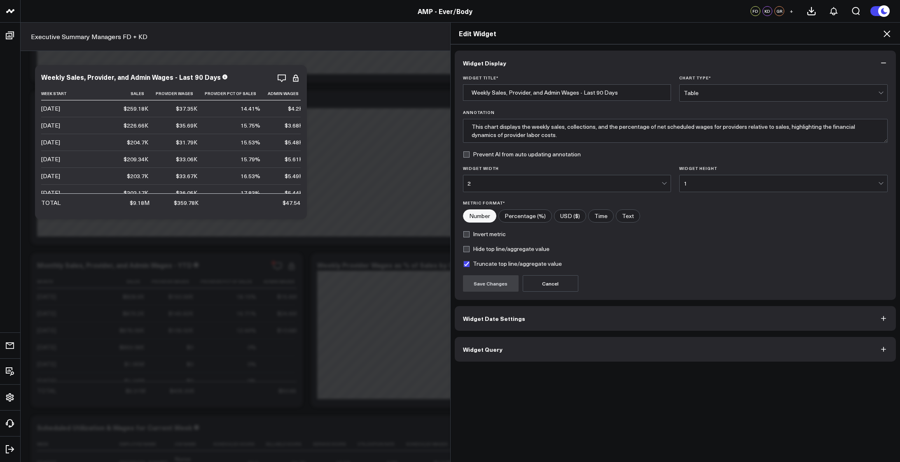
click at [611, 338] on button "Widget Query" at bounding box center [675, 349] width 441 height 25
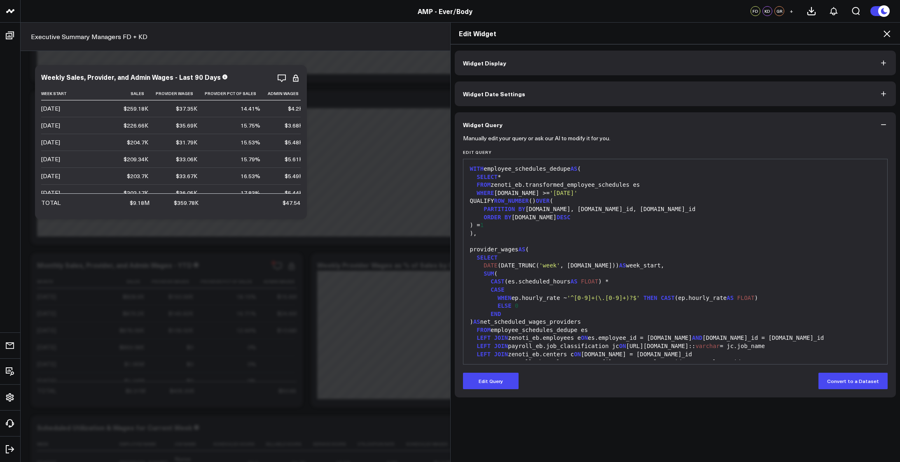
click at [890, 30] on icon at bounding box center [887, 34] width 10 height 10
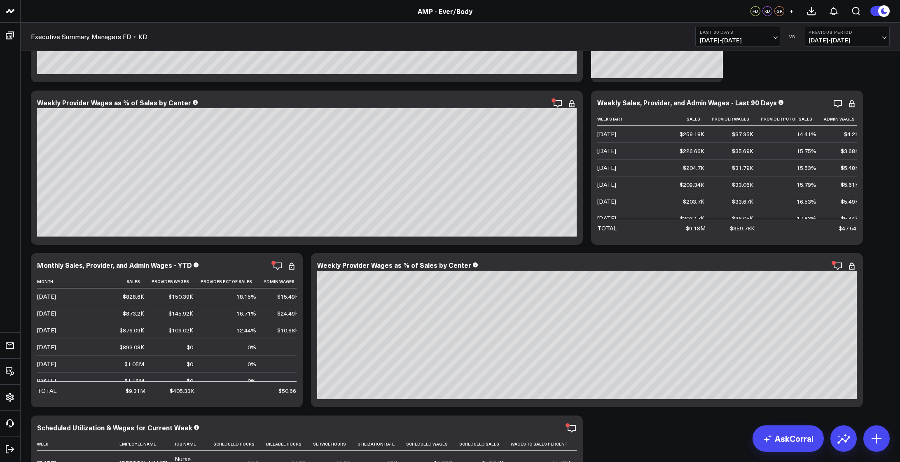
click at [888, 33] on button "Previous Period [DATE] - [DATE]" at bounding box center [847, 37] width 86 height 20
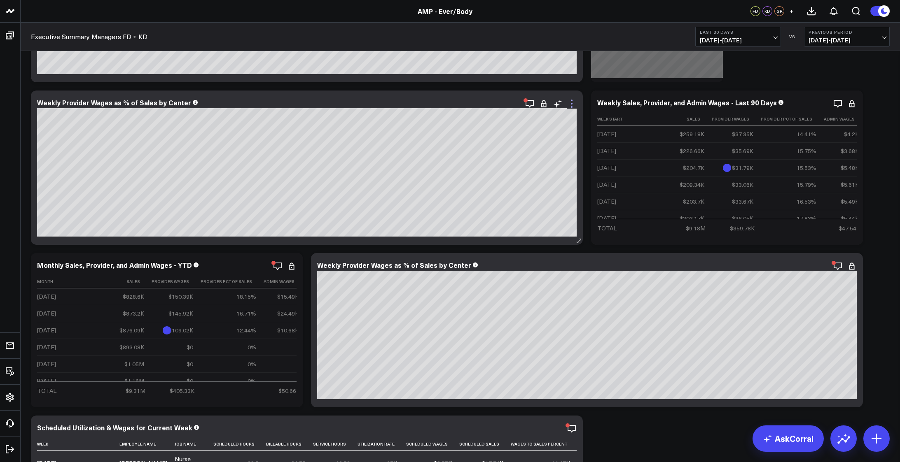
click at [574, 101] on icon at bounding box center [572, 104] width 10 height 10
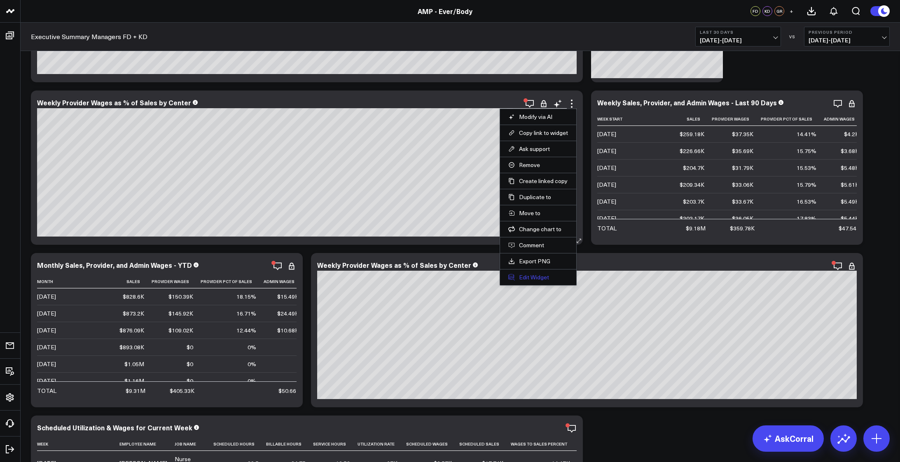
click at [532, 280] on button "Edit Widget" at bounding box center [538, 277] width 60 height 7
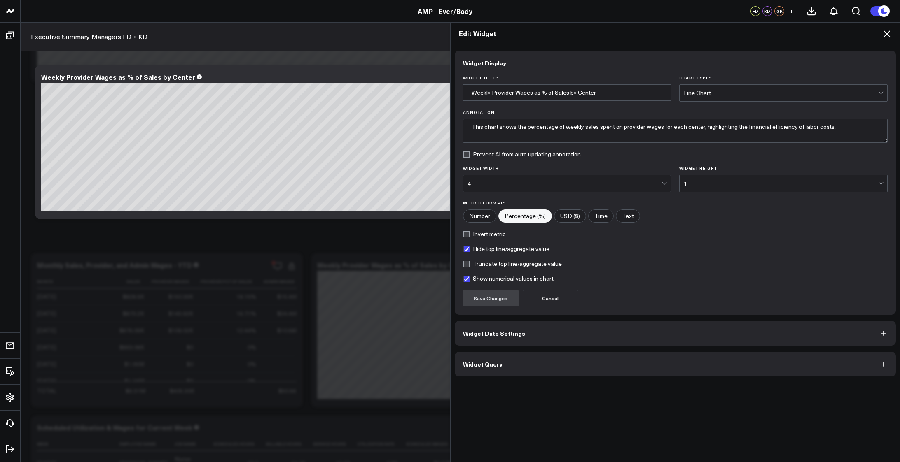
click at [573, 366] on button "Widget Query" at bounding box center [675, 364] width 441 height 25
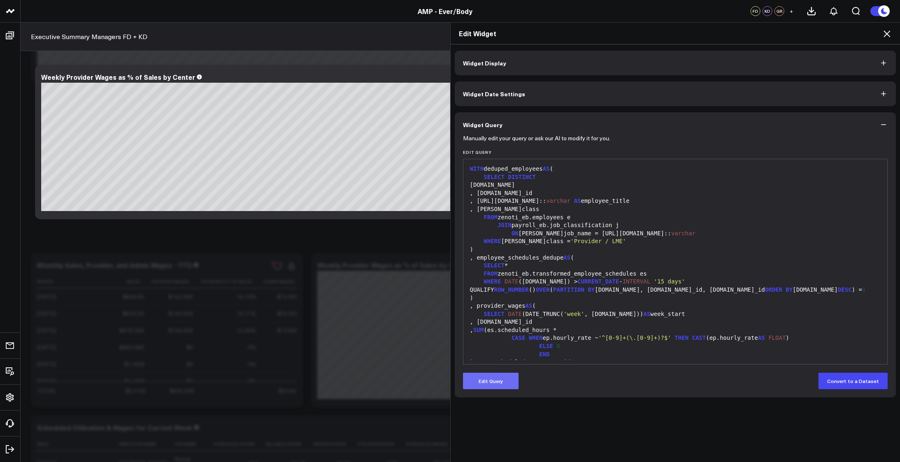
click at [500, 380] on button "Edit Query" at bounding box center [491, 381] width 56 height 16
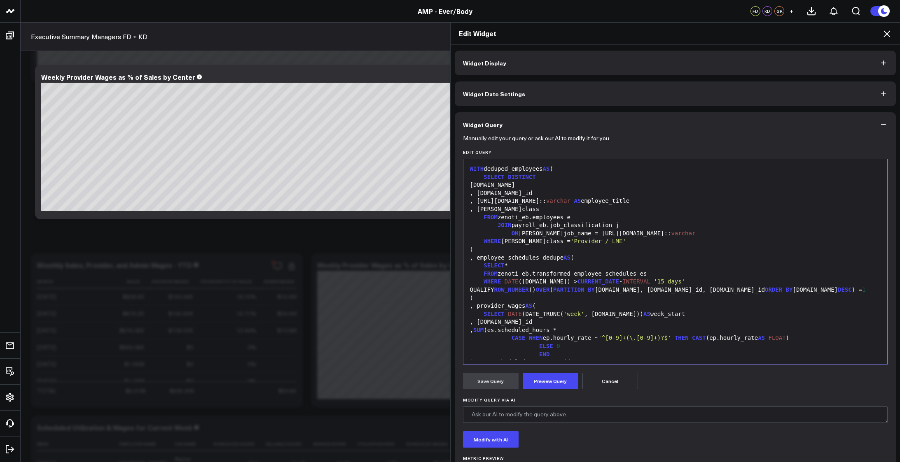
click at [587, 285] on span "CURRENT_DATE" at bounding box center [598, 281] width 42 height 7
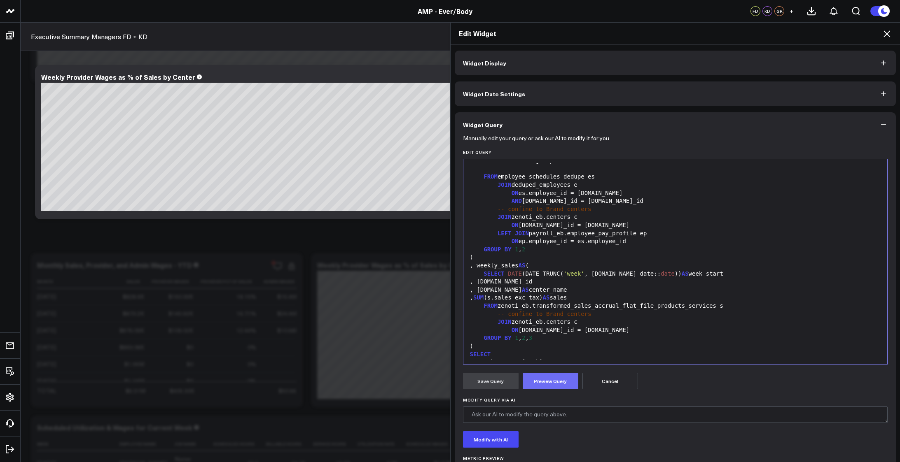
click at [537, 383] on button "Preview Query" at bounding box center [551, 381] width 56 height 16
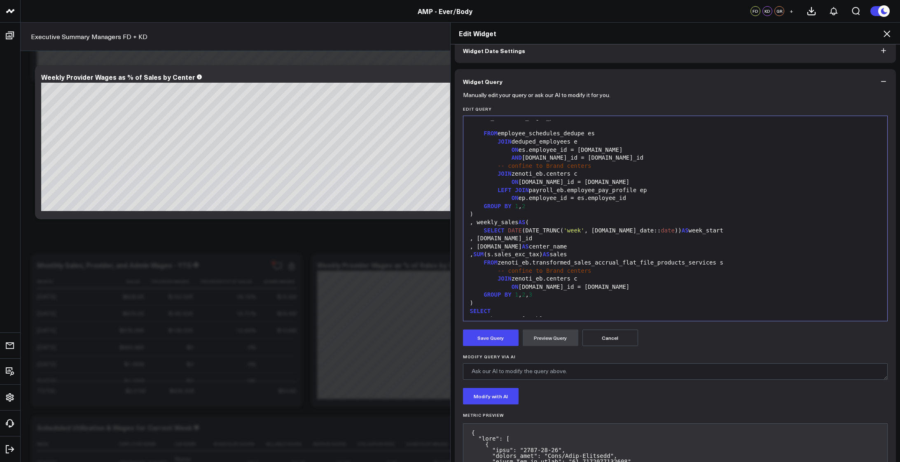
scroll to position [98, 0]
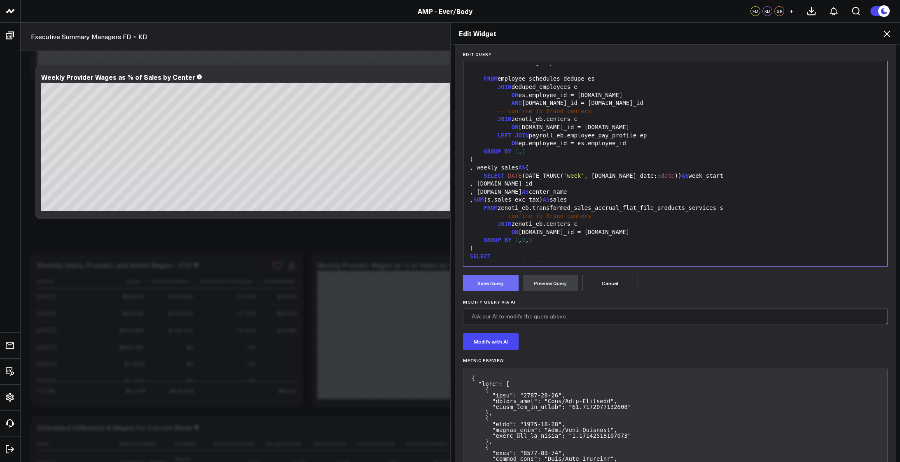
click at [488, 286] on button "Save Query" at bounding box center [491, 283] width 56 height 16
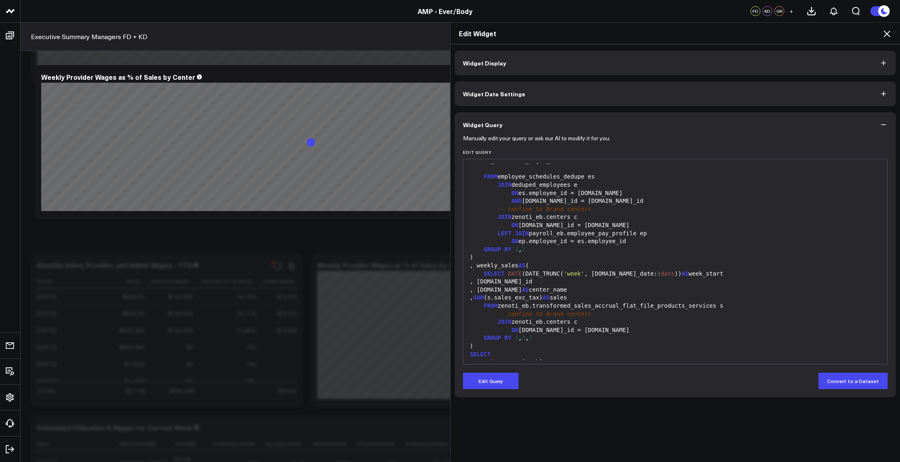
scroll to position [0, 0]
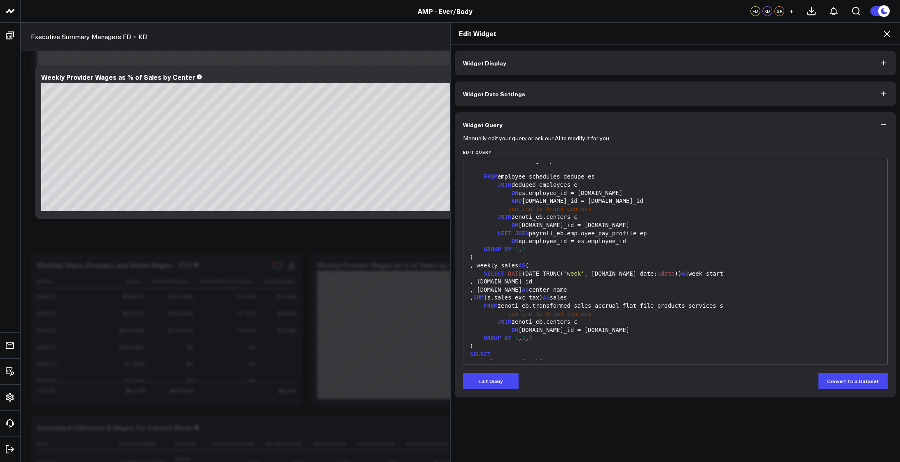
click at [886, 32] on icon at bounding box center [887, 34] width 10 height 10
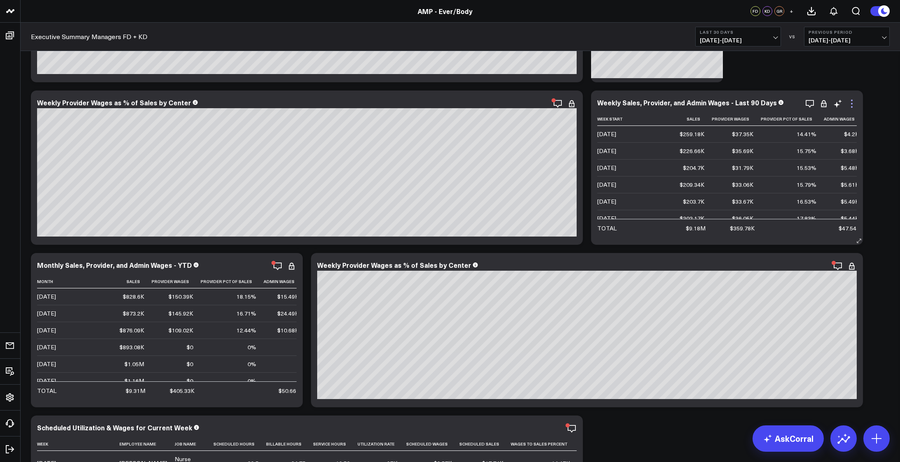
click at [854, 104] on icon at bounding box center [852, 104] width 10 height 10
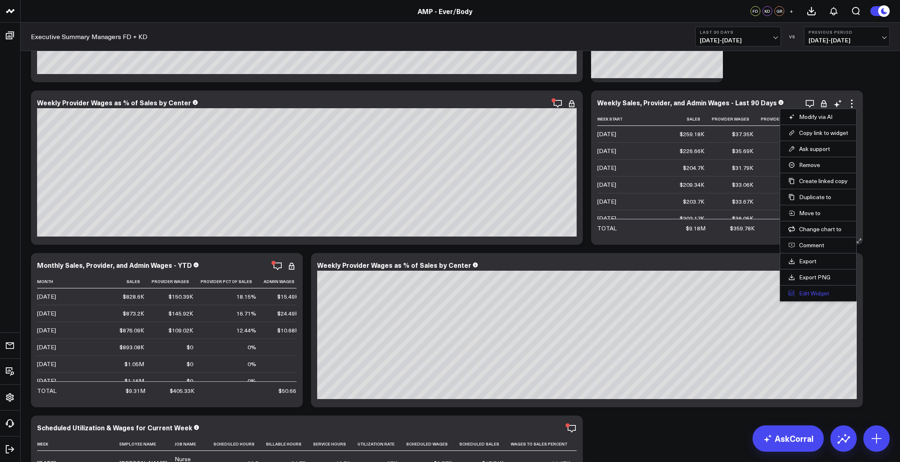
click at [809, 293] on button "Edit Widget" at bounding box center [818, 293] width 60 height 7
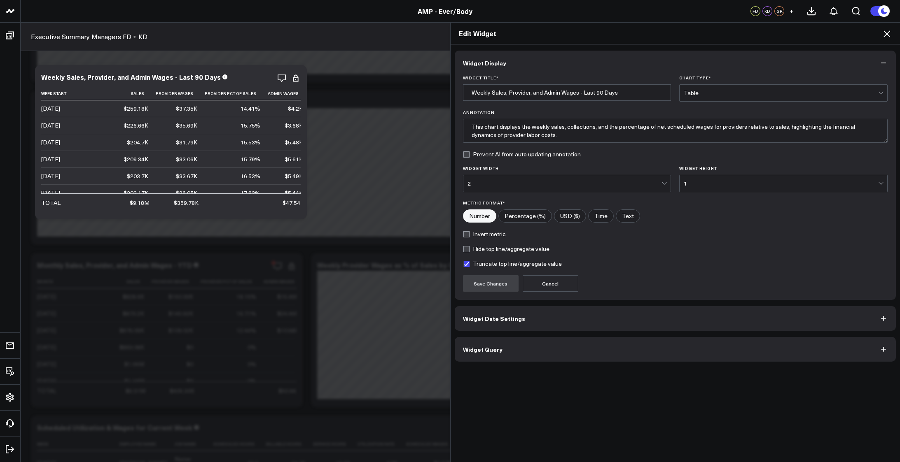
click at [838, 348] on button "Widget Query" at bounding box center [675, 349] width 441 height 25
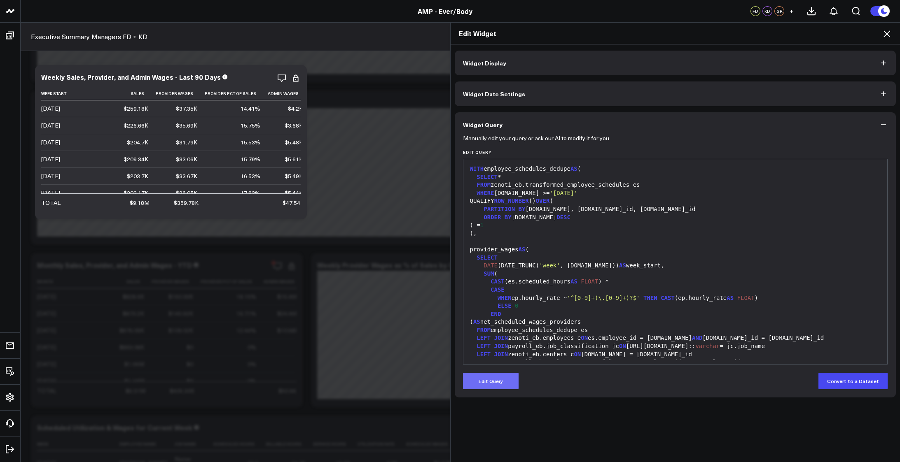
click at [479, 385] on button "Edit Query" at bounding box center [491, 381] width 56 height 16
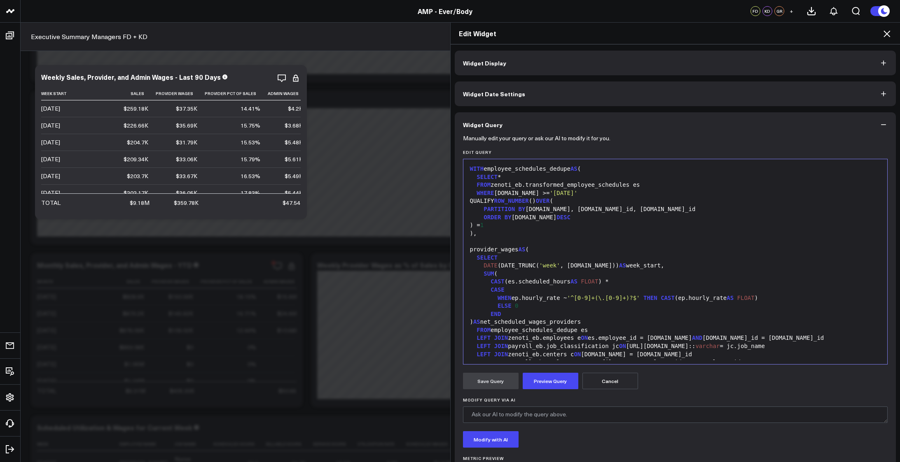
click at [883, 33] on icon at bounding box center [887, 34] width 10 height 10
click at [887, 33] on button "Previous Period [DATE] - [DATE]" at bounding box center [847, 37] width 86 height 20
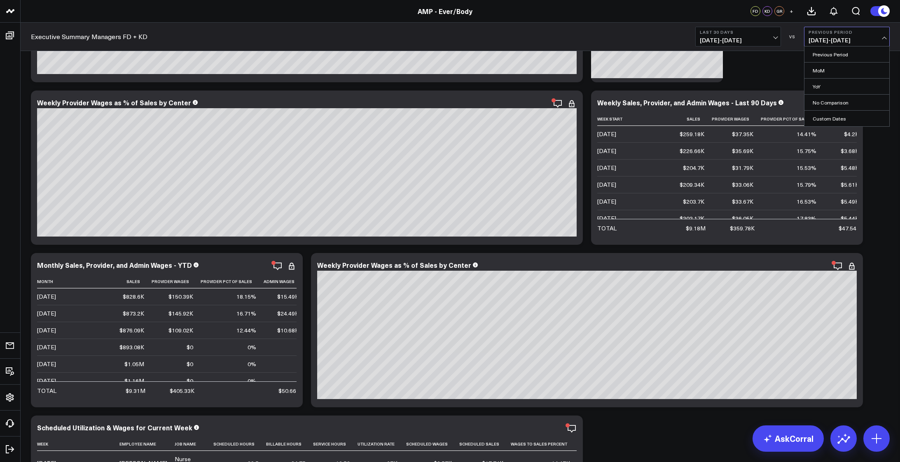
click at [887, 37] on button "Previous Period [DATE] - [DATE]" at bounding box center [847, 37] width 86 height 20
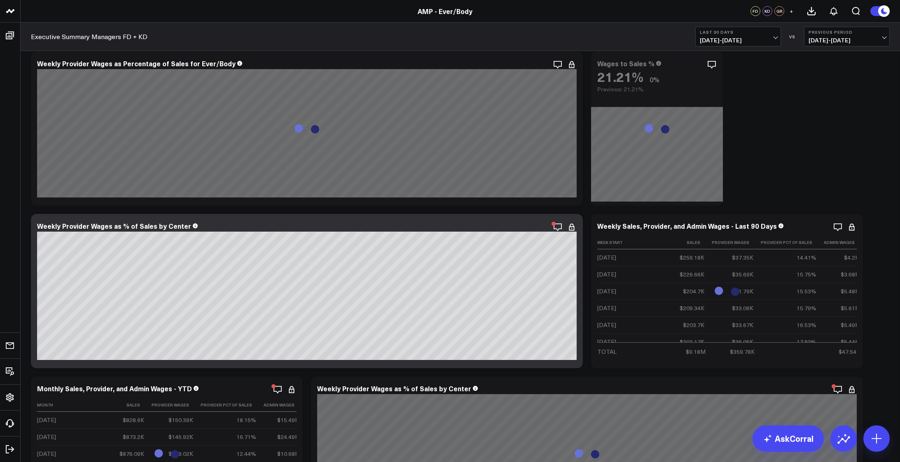
scroll to position [2649, 0]
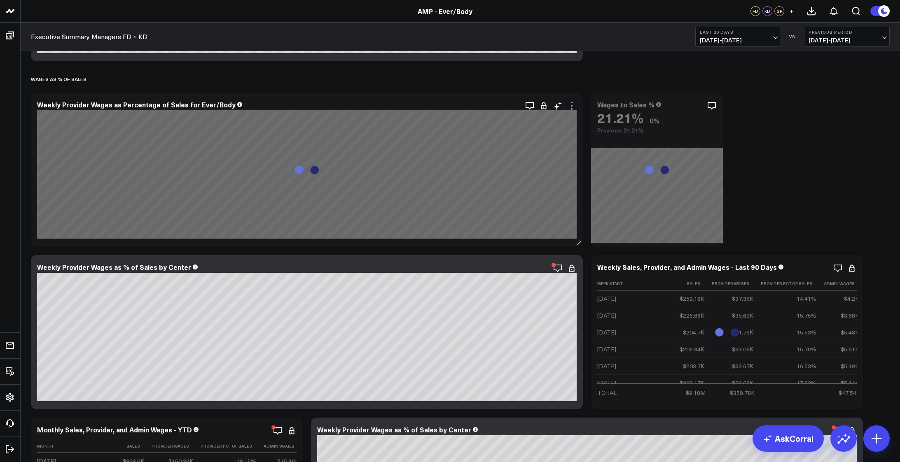
click at [574, 106] on icon at bounding box center [572, 106] width 10 height 10
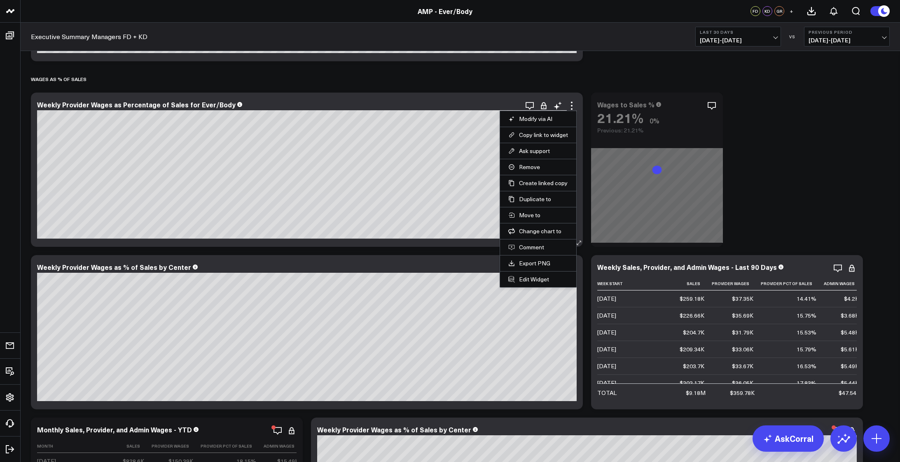
click at [536, 273] on li "Edit Widget" at bounding box center [538, 279] width 76 height 16
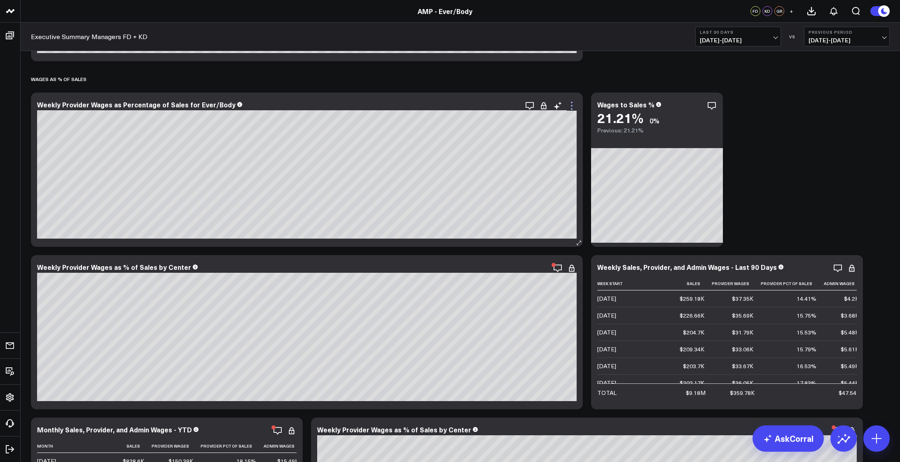
click at [572, 102] on icon at bounding box center [572, 103] width 2 height 2
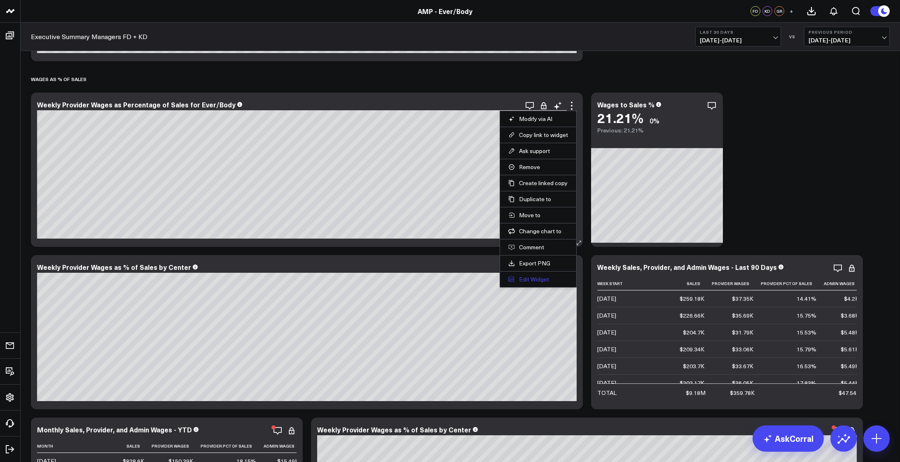
click at [527, 282] on button "Edit Widget" at bounding box center [538, 279] width 60 height 7
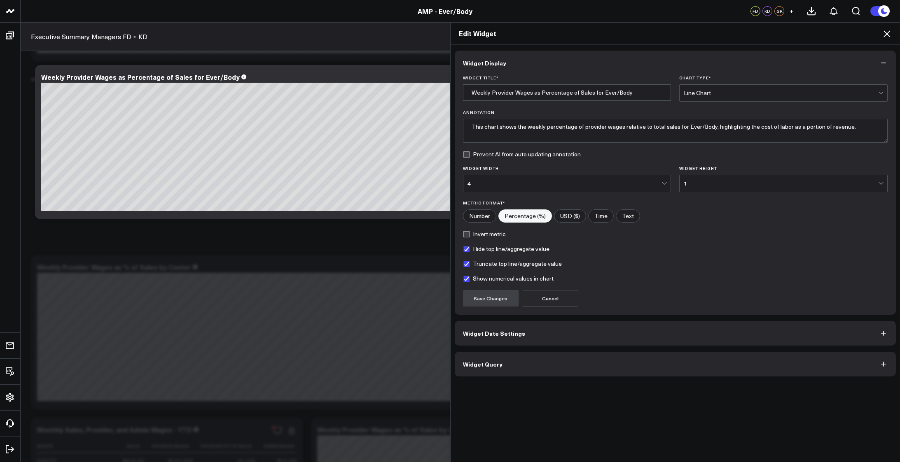
click at [654, 366] on button "Widget Query" at bounding box center [675, 364] width 441 height 25
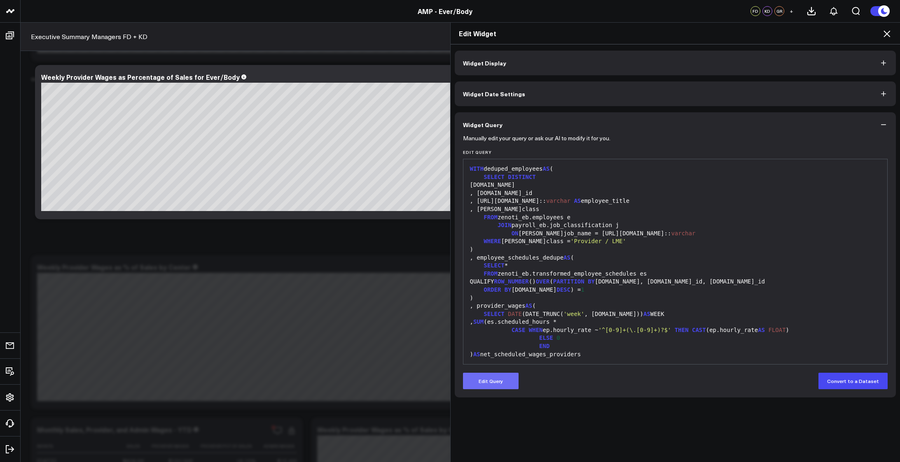
click at [497, 383] on button "Edit Query" at bounding box center [491, 381] width 56 height 16
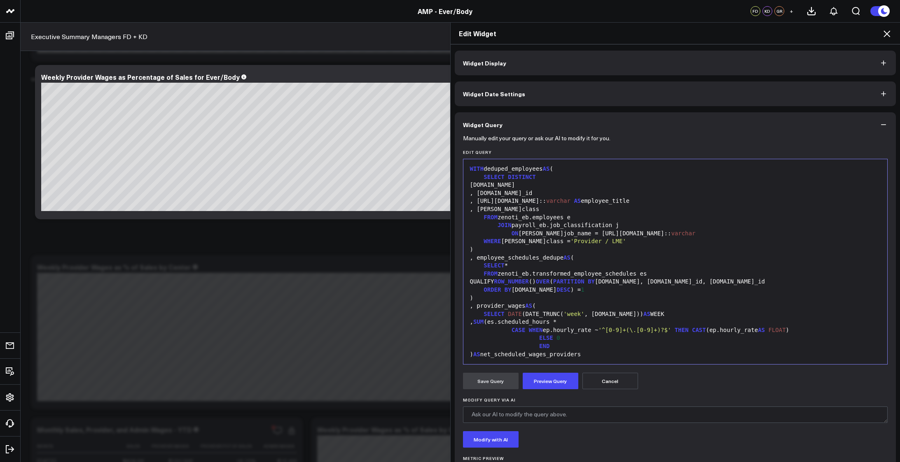
click at [607, 280] on div "QUALIFY ROW_NUMBER () OVER ( PARTITION BY [DOMAIN_NAME], [DOMAIN_NAME]_id, [DOM…" at bounding box center [675, 282] width 416 height 8
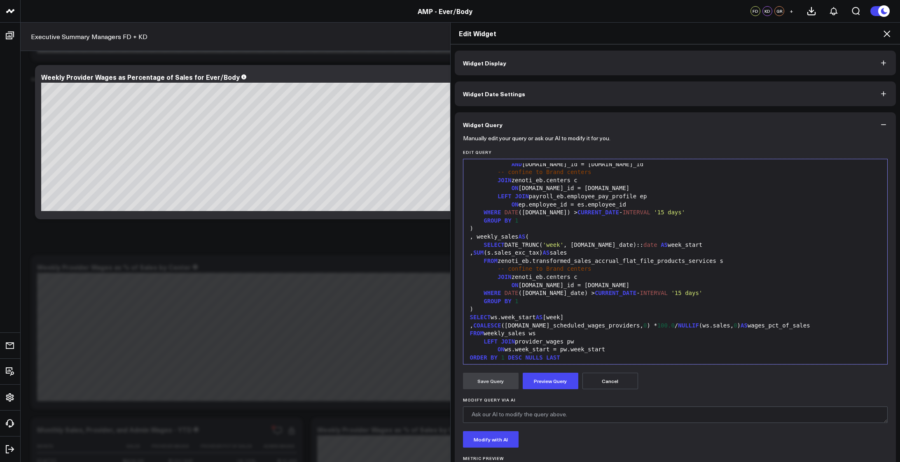
scroll to position [258, 0]
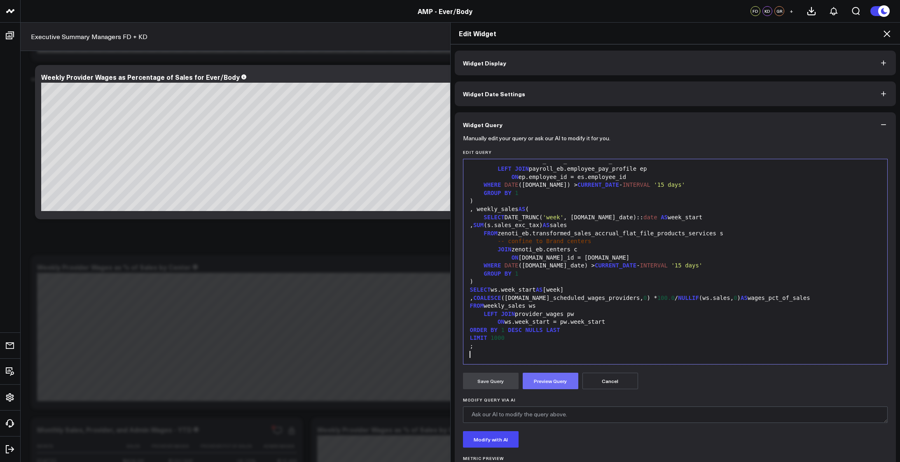
click at [556, 380] on button "Preview Query" at bounding box center [551, 381] width 56 height 16
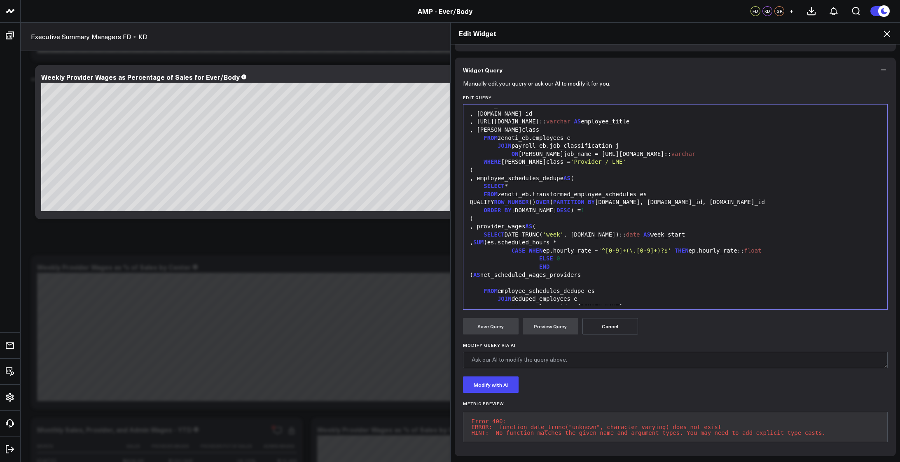
scroll to position [0, 0]
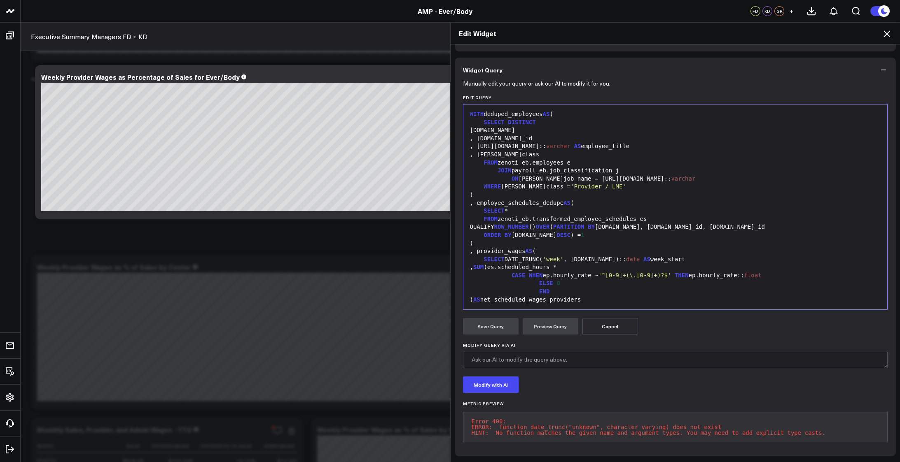
click at [585, 256] on div "SELECT DATE_TRUNC( 'week' , [DOMAIN_NAME]):: date AS week_start" at bounding box center [675, 260] width 416 height 8
click at [589, 256] on div "SELECT DATE_TRUNC ( 'week' , [DOMAIN_NAME] ) :: date AS week_start" at bounding box center [675, 260] width 416 height 8
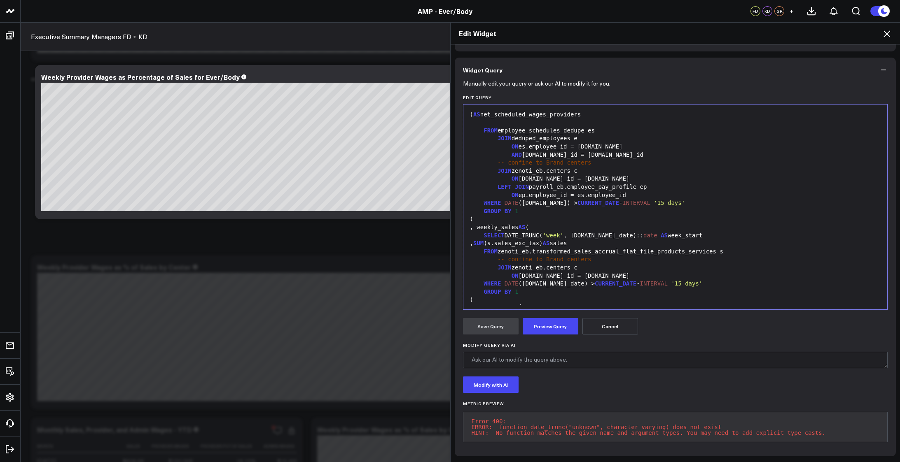
scroll to position [194, 0]
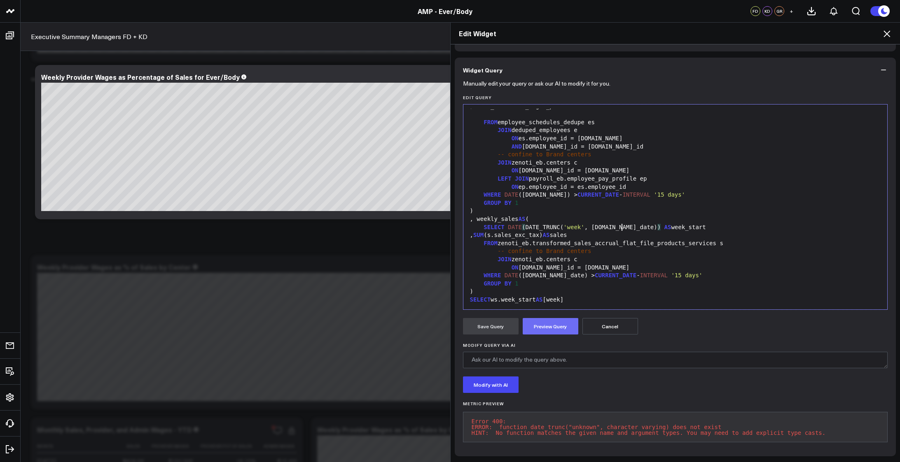
click at [544, 325] on button "Preview Query" at bounding box center [551, 326] width 56 height 16
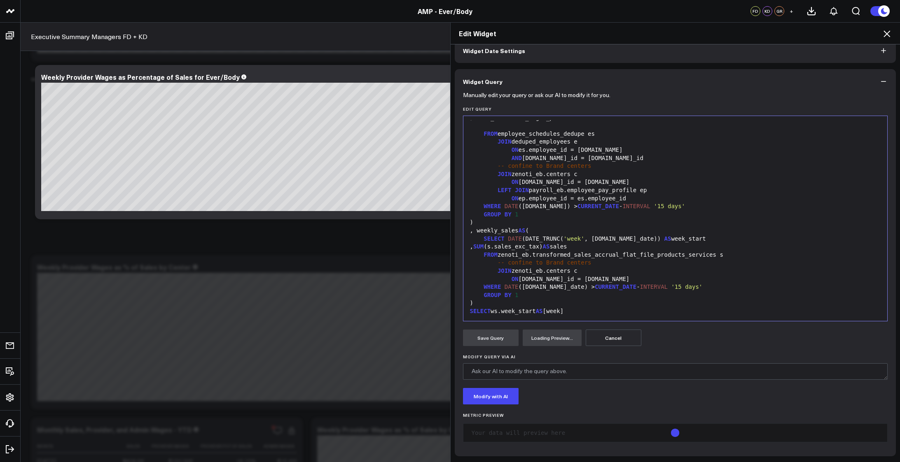
scroll to position [61, 0]
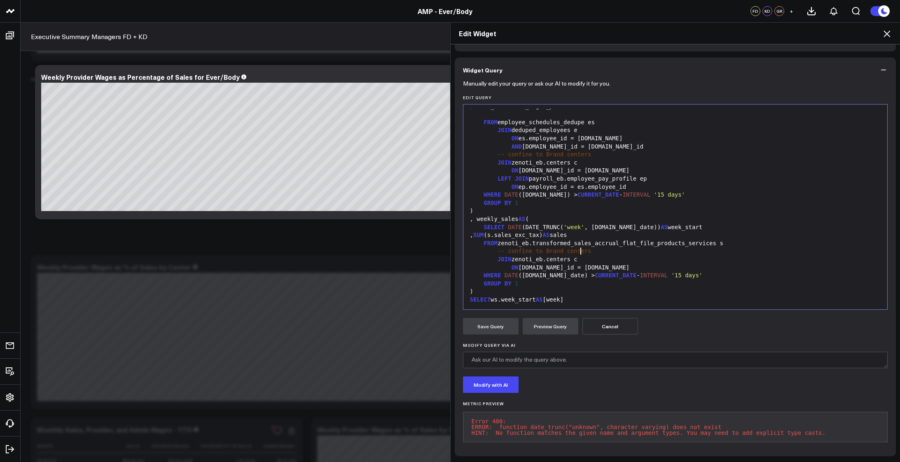
click at [679, 247] on div "-- confine to Brand centers" at bounding box center [675, 251] width 416 height 8
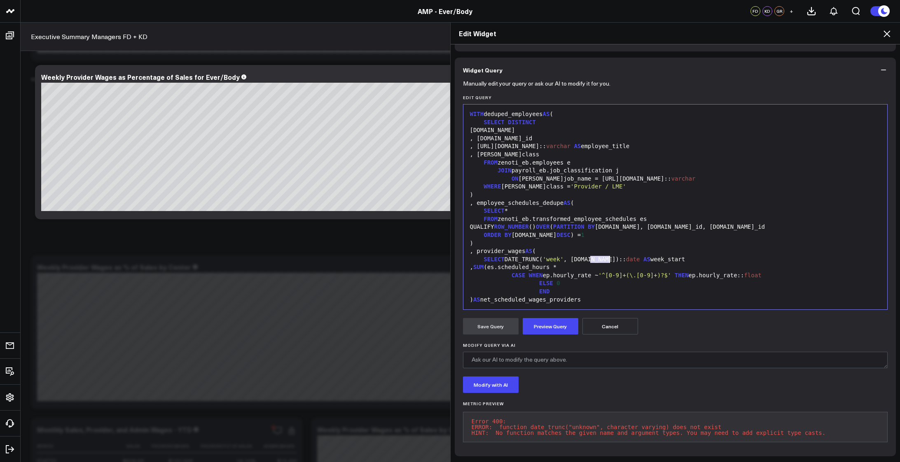
click at [679, 247] on div ", provider_wages AS (" at bounding box center [675, 251] width 416 height 8
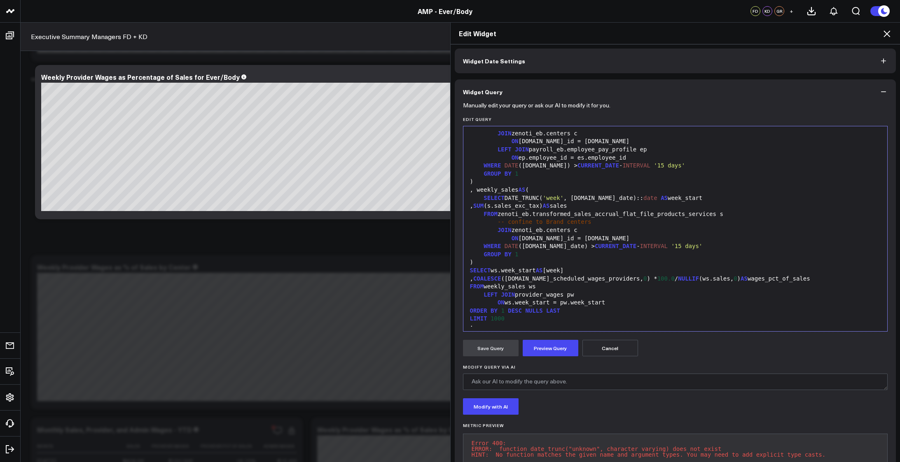
scroll to position [231, 0]
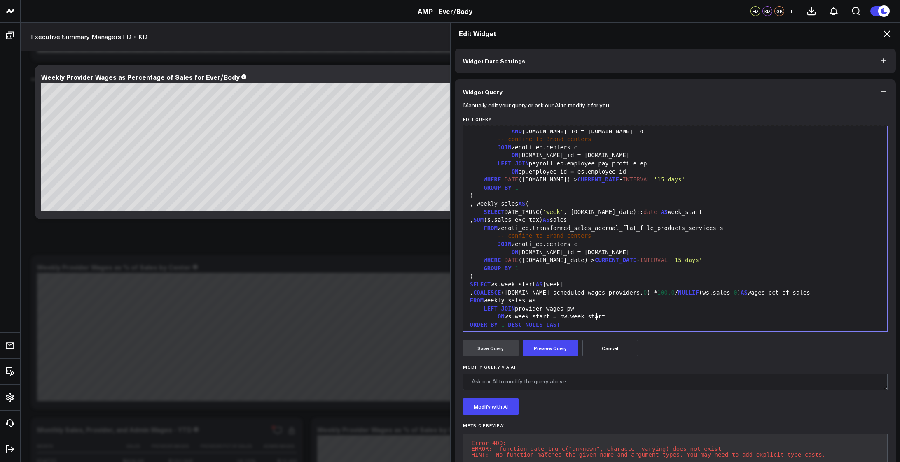
click at [620, 318] on div "ON ws.week_start = pw.week_start" at bounding box center [675, 317] width 416 height 8
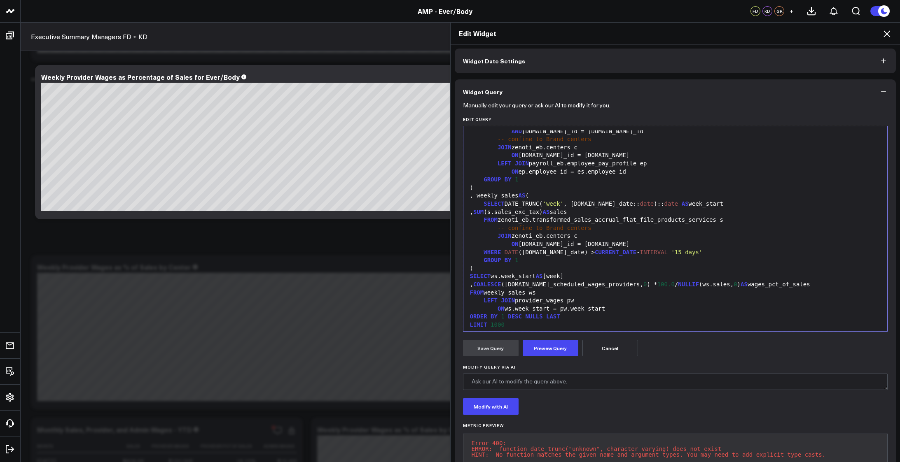
scroll to position [250, 0]
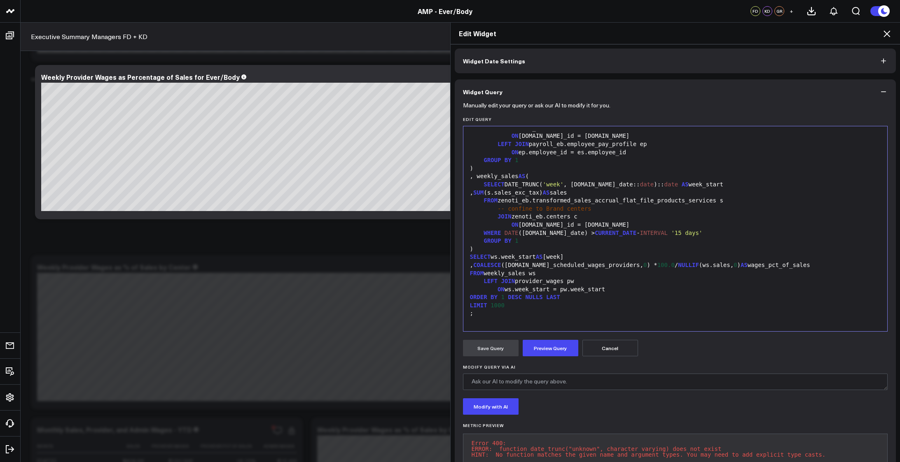
click at [535, 357] on form "Manually edit your query or ask our AI to modify it for you. Edit Query Selecti…" at bounding box center [675, 287] width 425 height 366
click at [535, 354] on button "Preview Query" at bounding box center [551, 348] width 56 height 16
